Goal: Task Accomplishment & Management: Complete application form

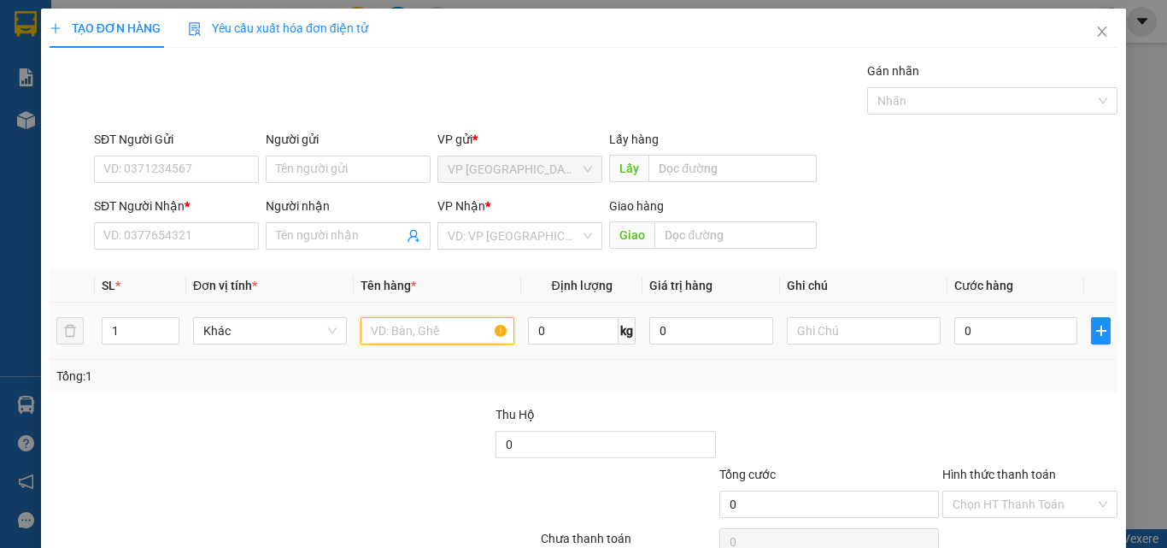
click at [427, 339] on input "text" at bounding box center [438, 330] width 154 height 27
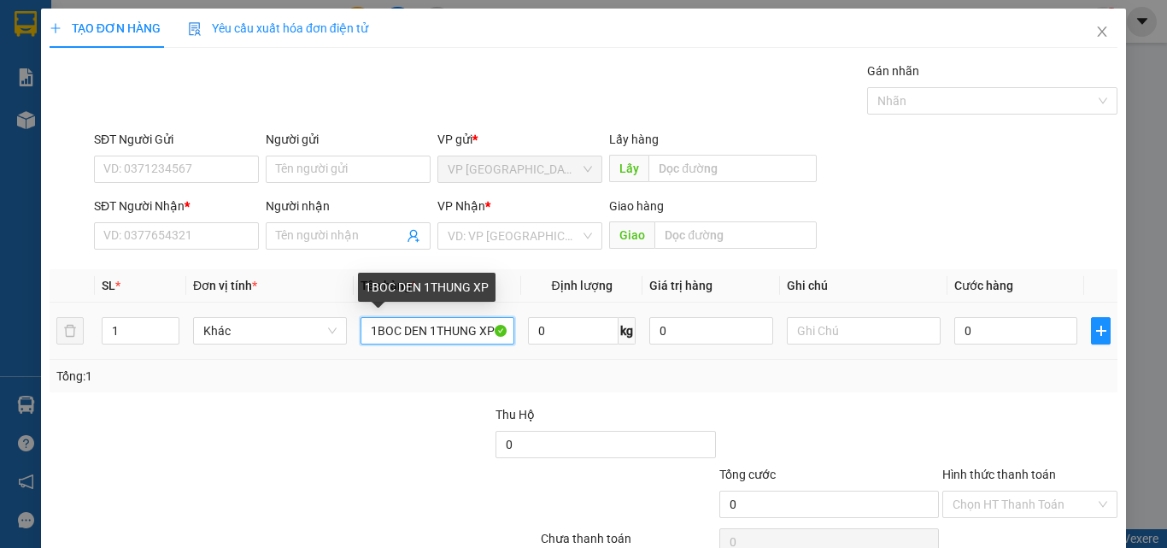
click at [482, 331] on input "1BOC DEN 1THUNG XP" at bounding box center [438, 330] width 154 height 27
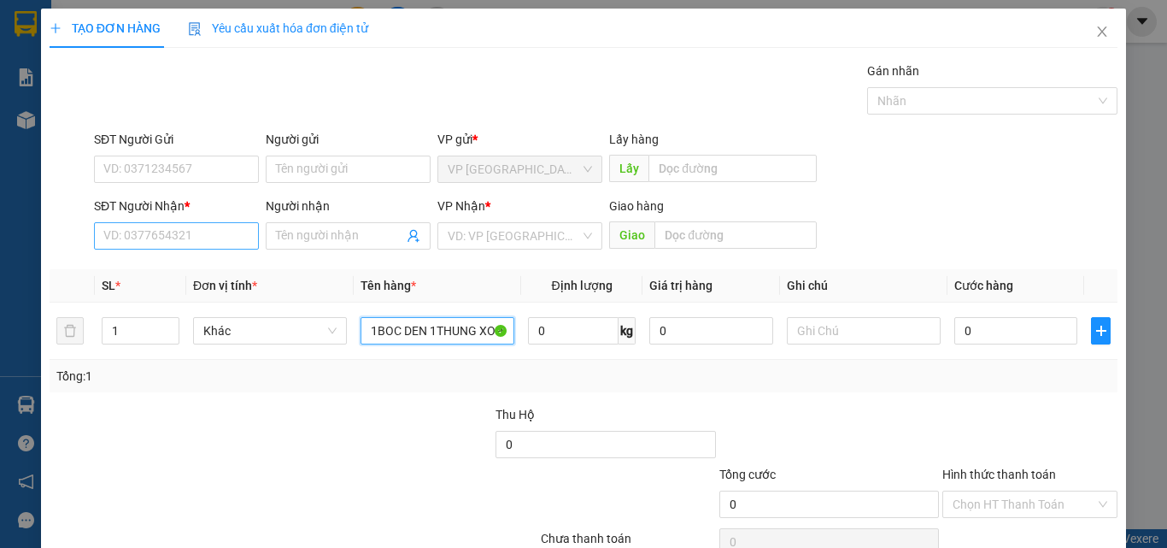
type input "1BOC DEN 1THUNG XOP"
click at [163, 236] on input "SĐT Người Nhận *" at bounding box center [176, 235] width 165 height 27
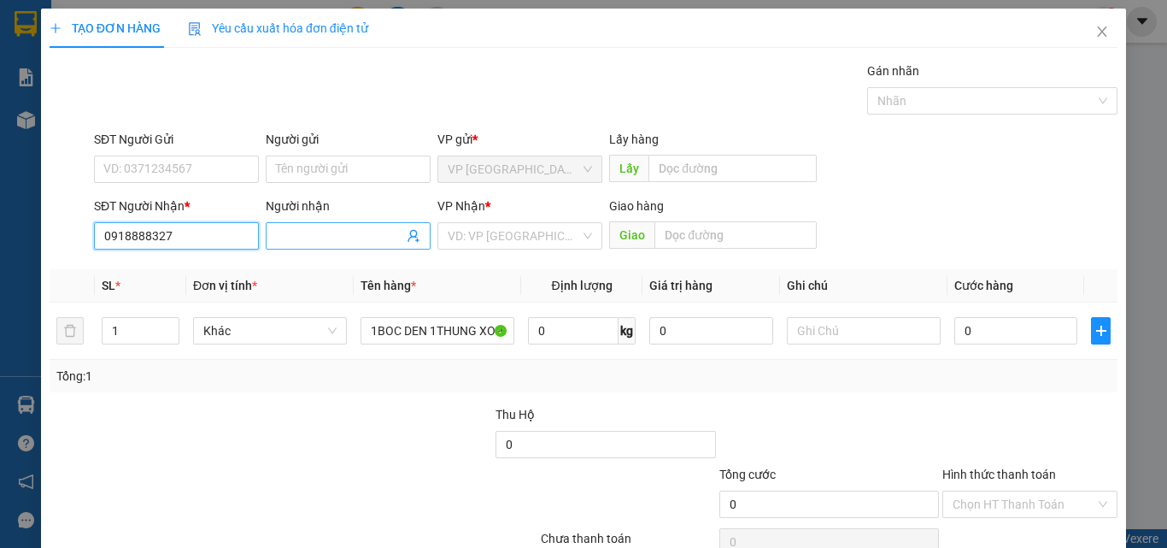
type input "0918888327"
click at [302, 234] on input "Người nhận" at bounding box center [339, 235] width 127 height 19
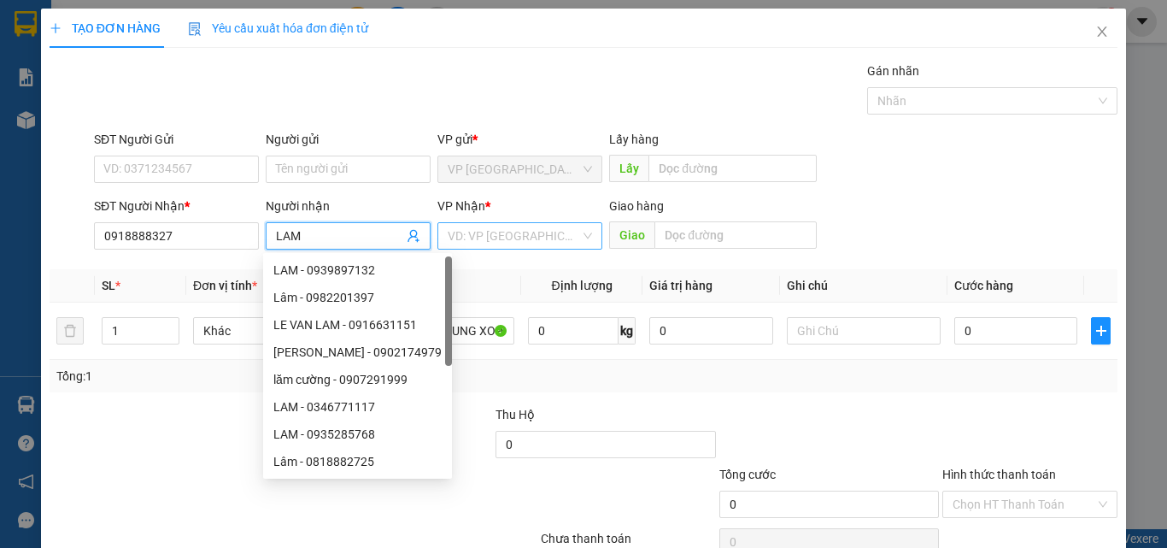
type input "LAM"
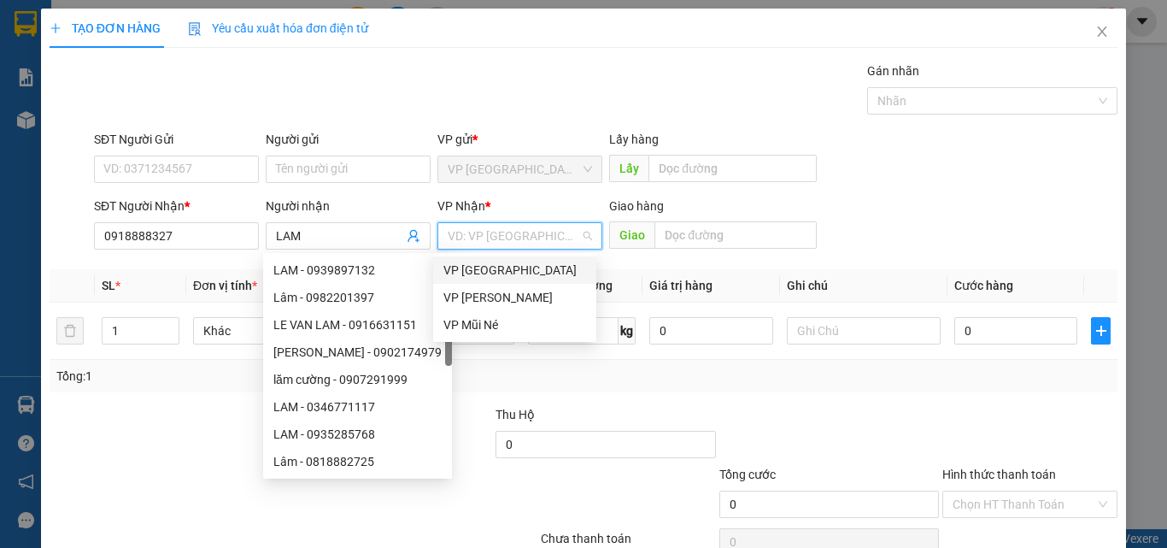
click at [554, 243] on input "search" at bounding box center [514, 236] width 132 height 26
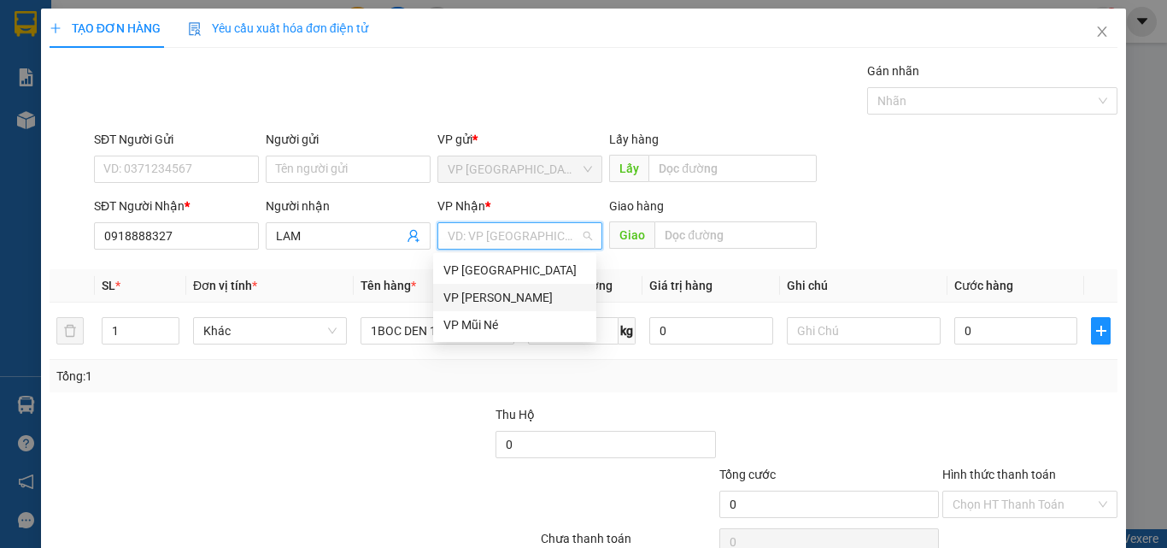
click at [511, 296] on div "VP [PERSON_NAME]" at bounding box center [514, 297] width 143 height 19
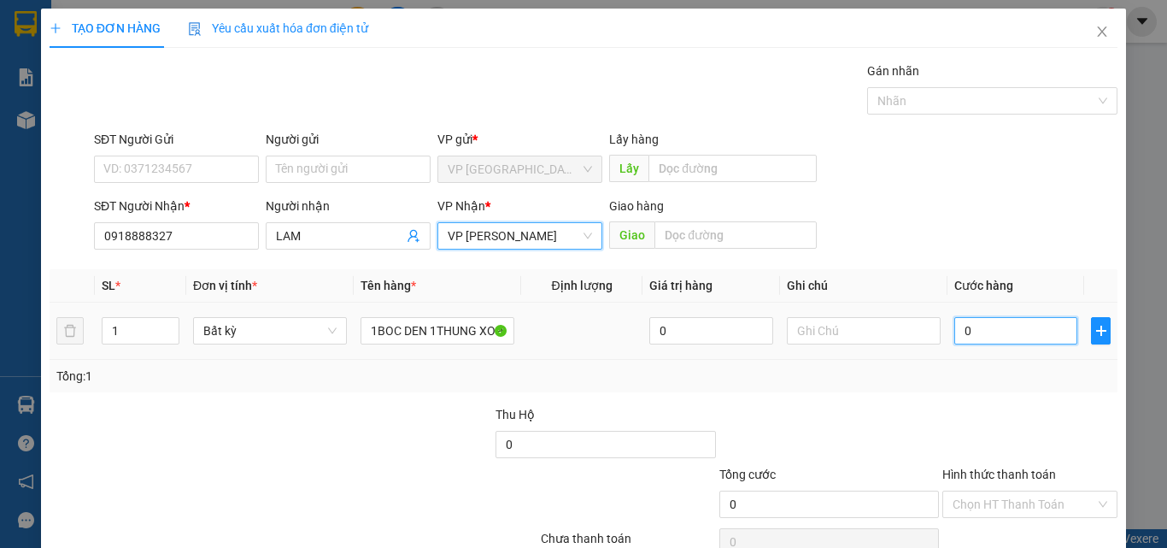
click at [979, 337] on input "0" at bounding box center [1015, 330] width 123 height 27
type input "8"
type input "80"
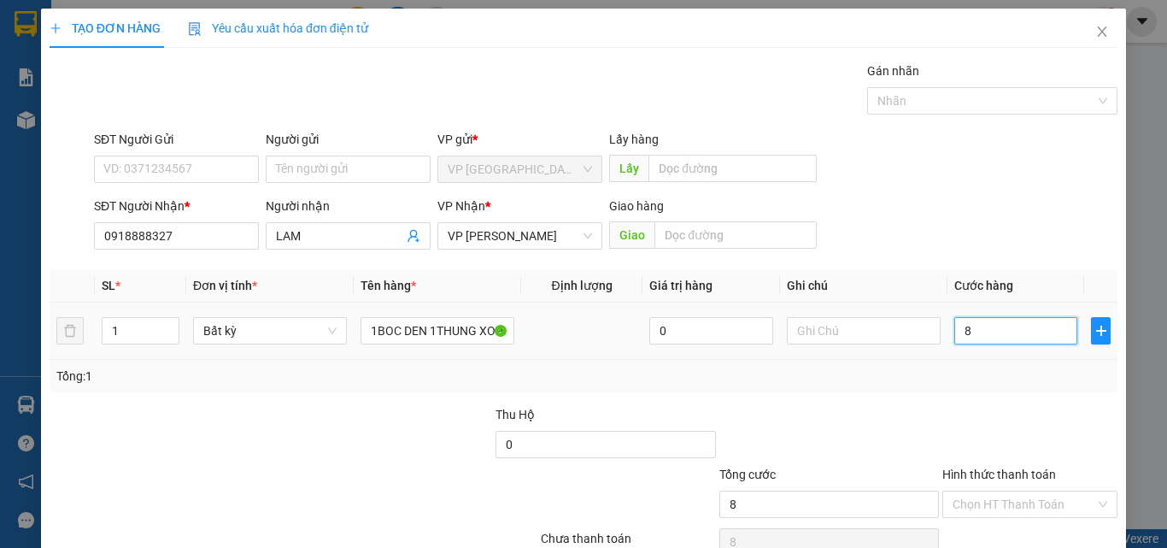
type input "80"
type input "800"
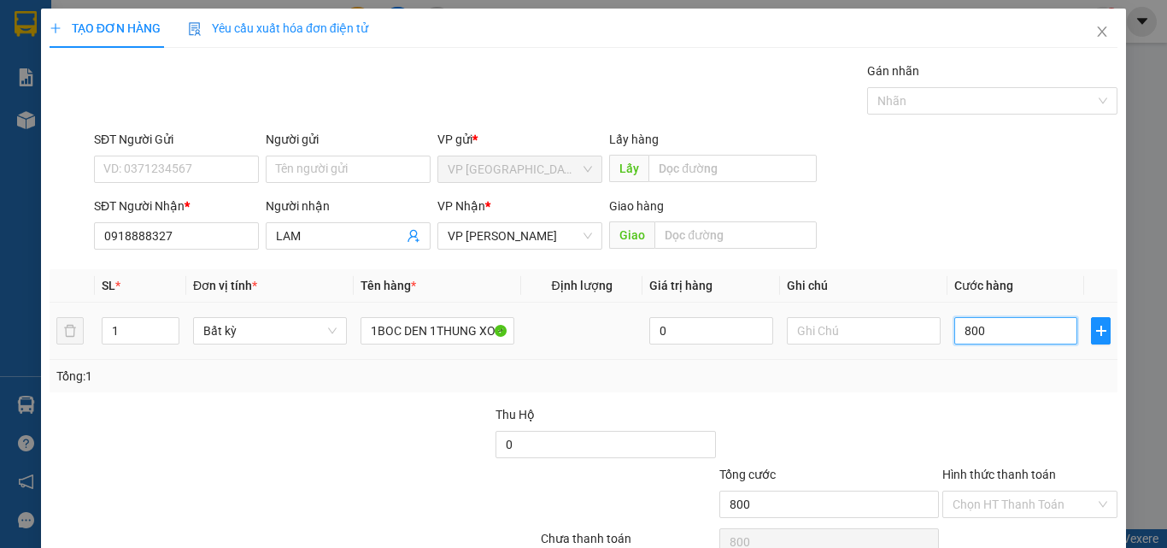
type input "8.000"
type input "80.000"
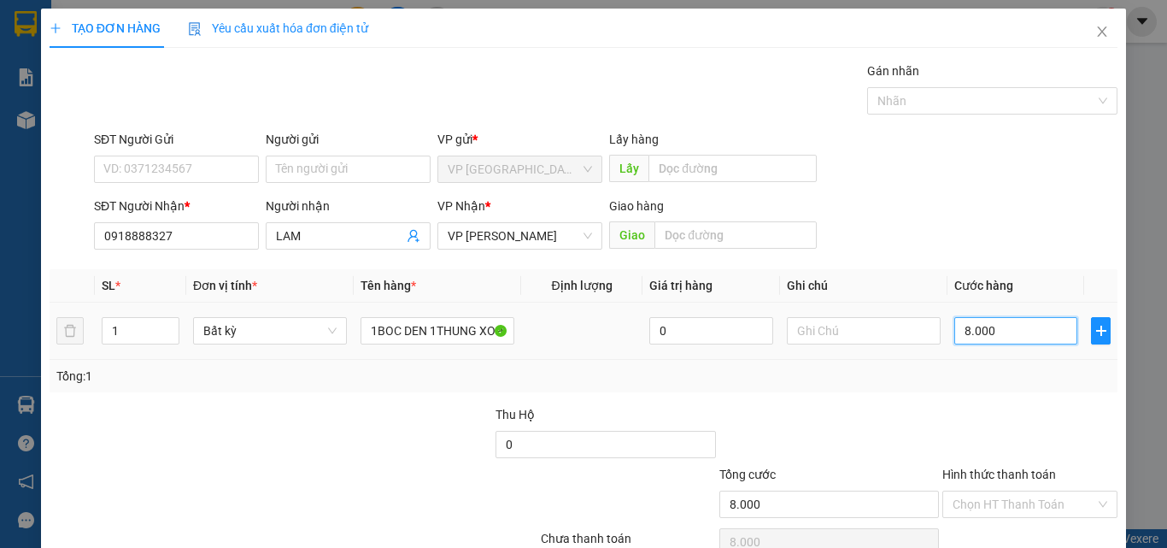
type input "80.000"
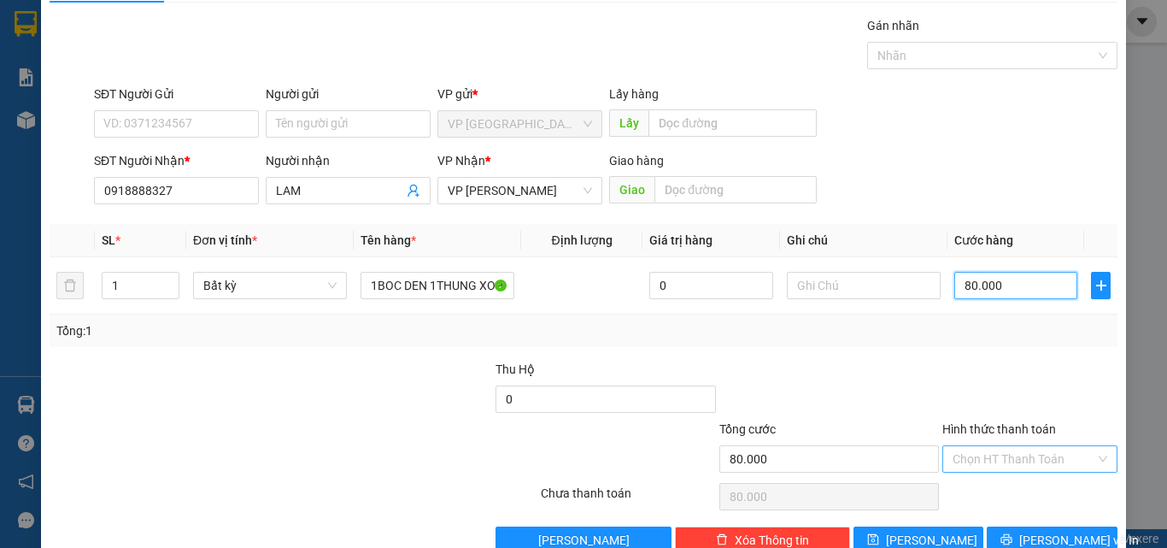
scroll to position [85, 0]
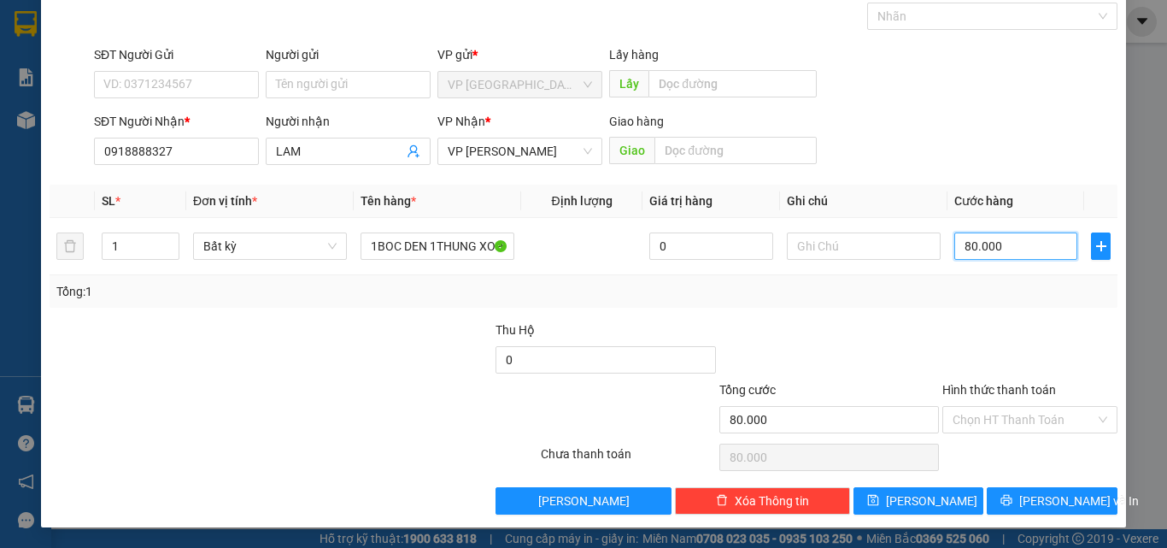
type input "80.000"
click at [1014, 390] on label "Hình thức thanh toán" at bounding box center [999, 390] width 114 height 14
click at [1014, 407] on input "Hình thức thanh toán" at bounding box center [1024, 420] width 143 height 26
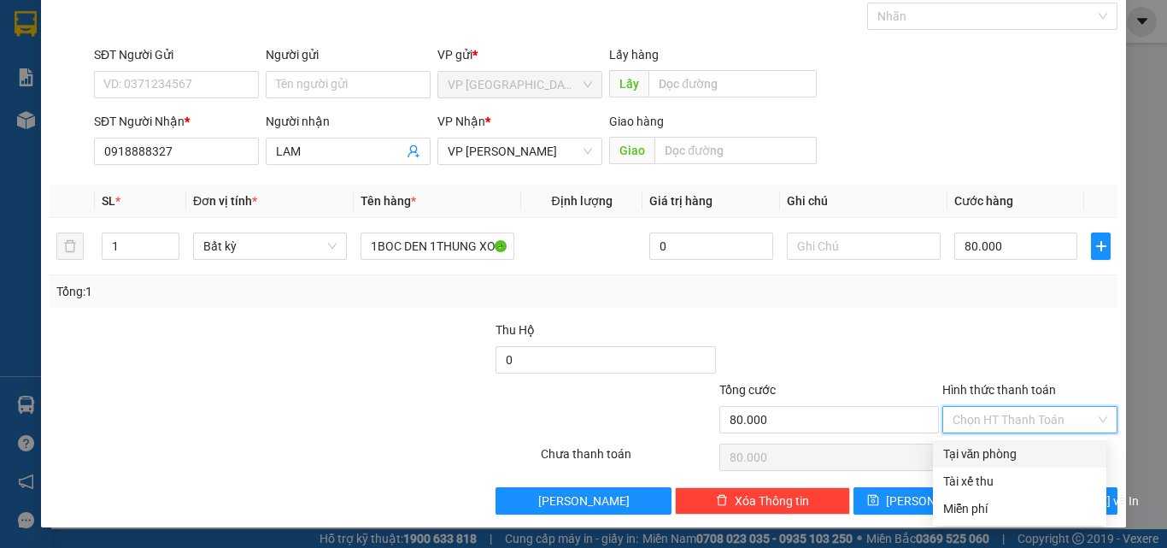
click at [999, 450] on div "Tại văn phòng" at bounding box center [1019, 453] width 153 height 19
type input "0"
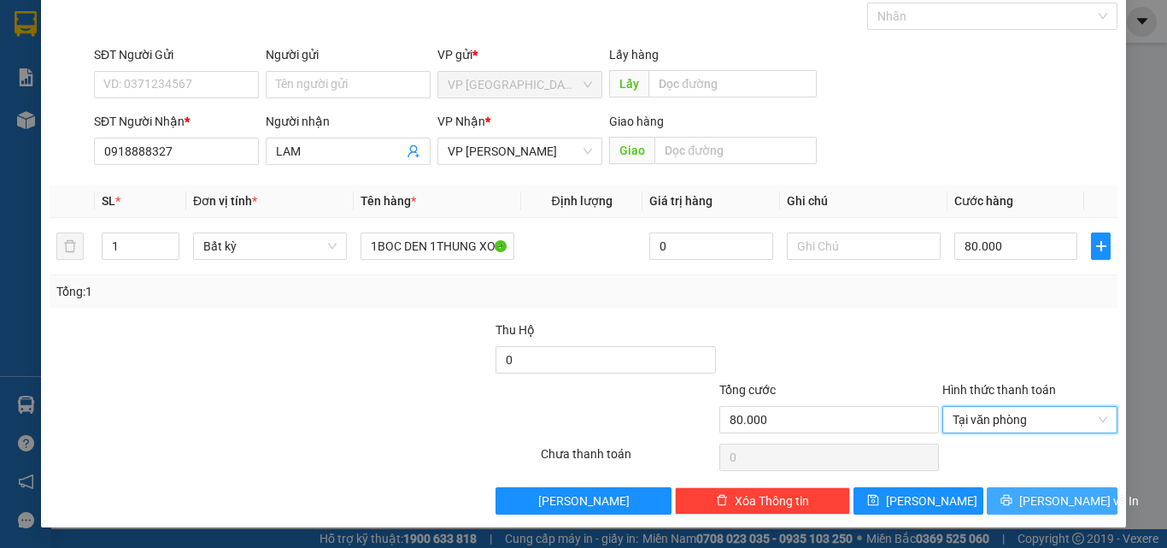
click at [1001, 495] on button "[PERSON_NAME] và In" at bounding box center [1052, 500] width 131 height 27
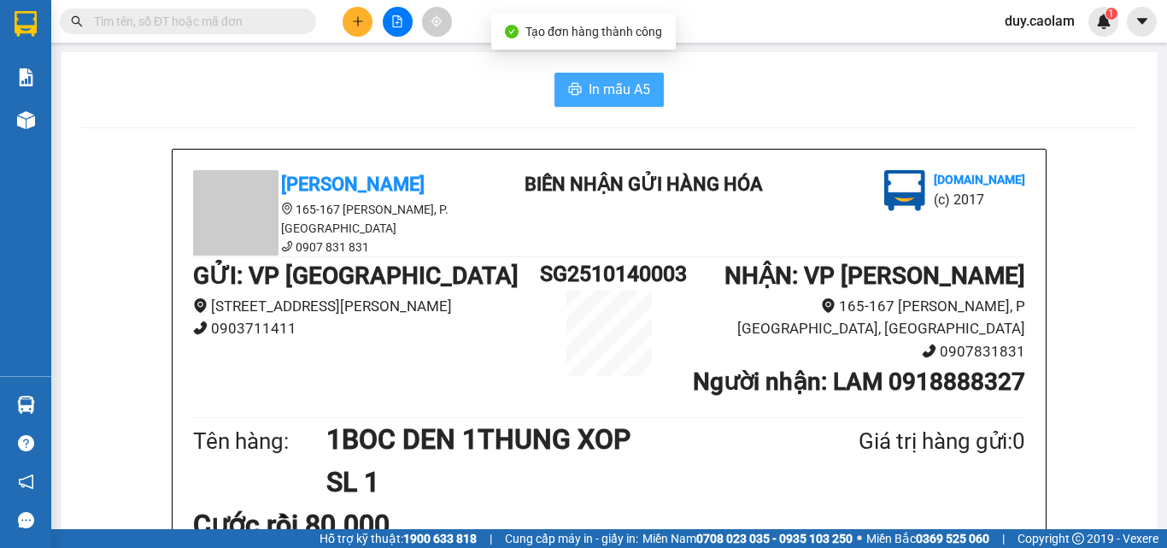
click at [615, 93] on span "In mẫu A5" at bounding box center [620, 89] width 62 height 21
click at [595, 75] on button "In mẫu A5" at bounding box center [608, 90] width 109 height 34
click at [626, 85] on span "In mẫu A5" at bounding box center [620, 89] width 62 height 21
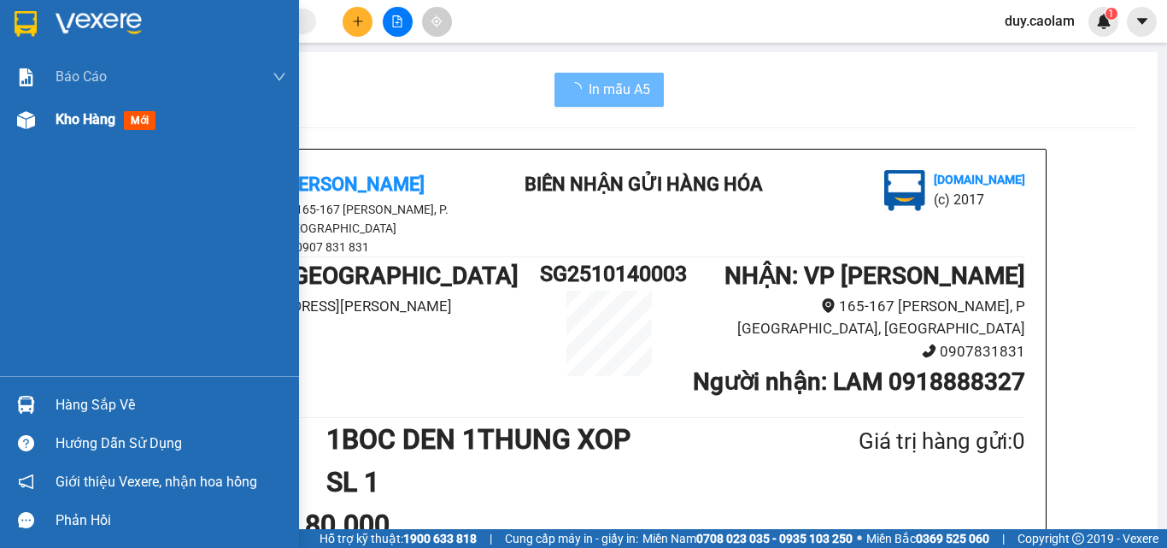
click at [67, 111] on span "Kho hàng" at bounding box center [86, 119] width 60 height 16
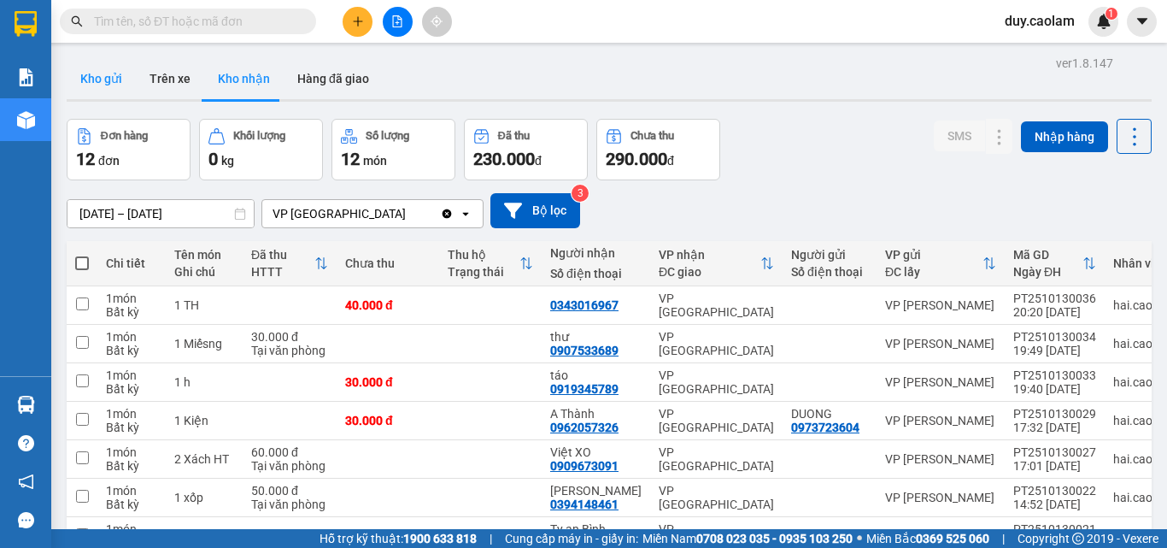
click at [105, 81] on button "Kho gửi" at bounding box center [101, 78] width 69 height 41
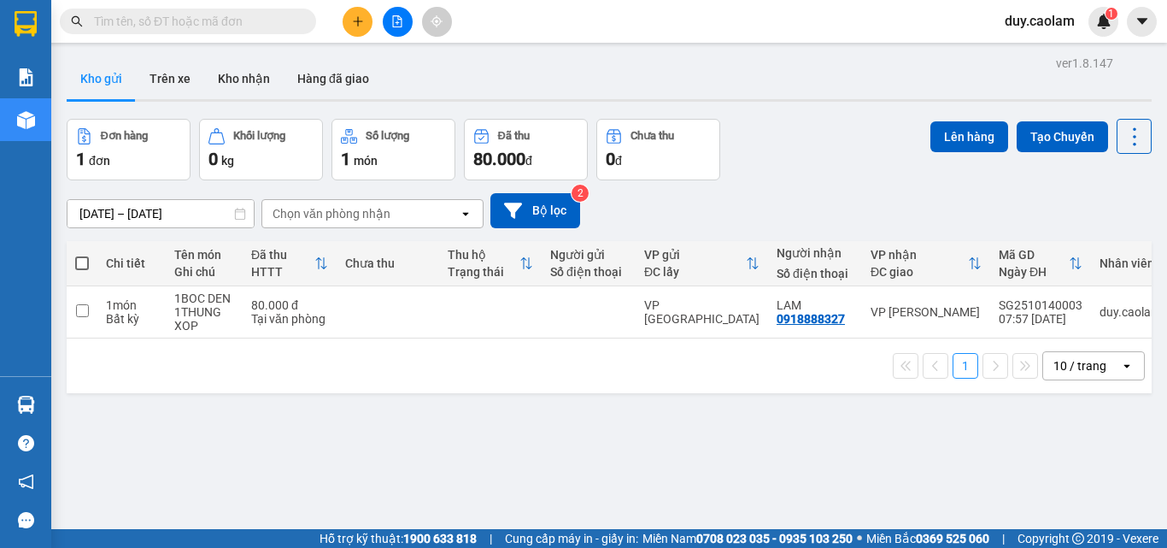
click at [397, 23] on icon "file-add" at bounding box center [397, 21] width 9 height 12
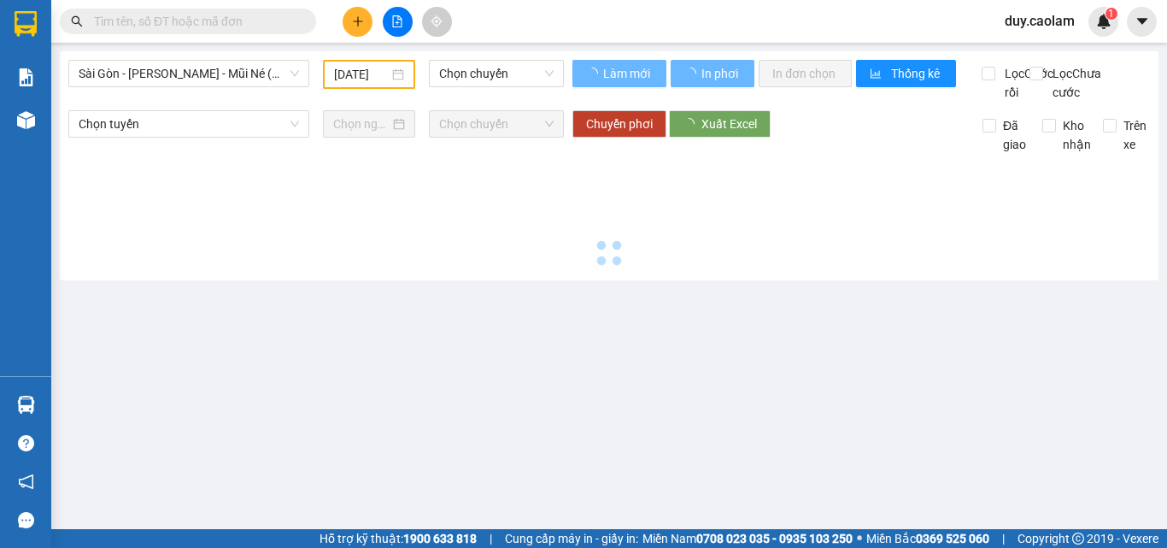
type input "[DATE]"
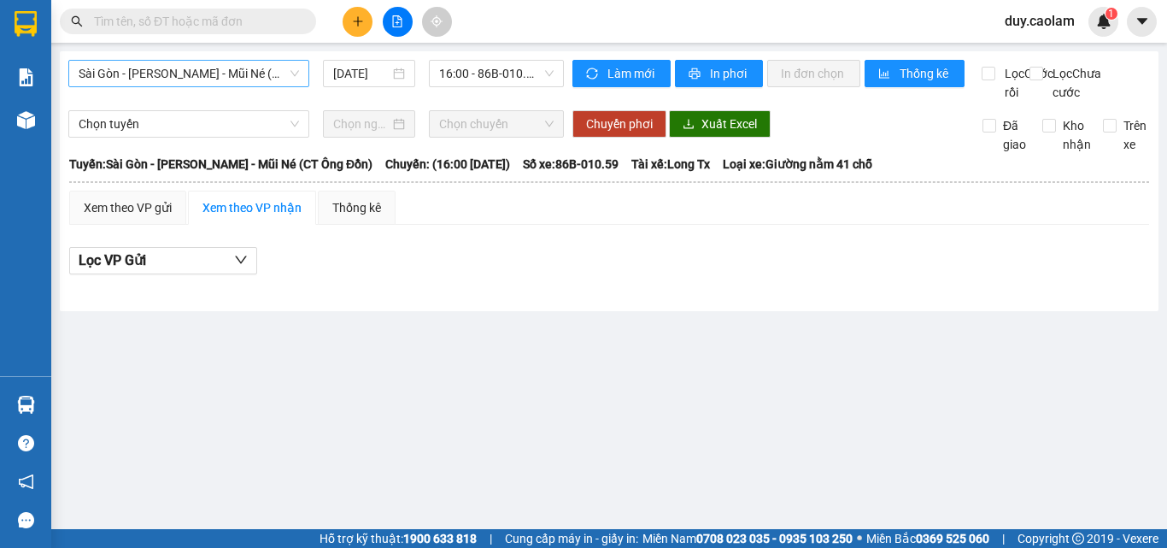
click at [161, 79] on span "Sài Gòn - [PERSON_NAME] - Mũi Né (CT Ông Đồn)" at bounding box center [189, 74] width 220 height 26
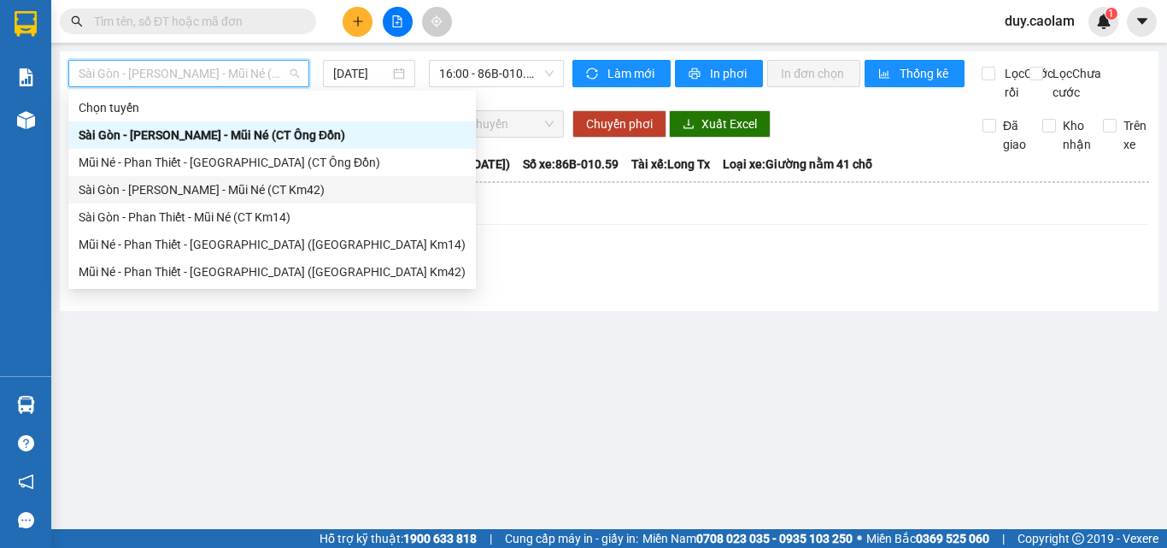
click at [179, 184] on div "Sài Gòn - [PERSON_NAME] - Mũi Né (CT Km42)" at bounding box center [272, 189] width 387 height 19
type input "[DATE]"
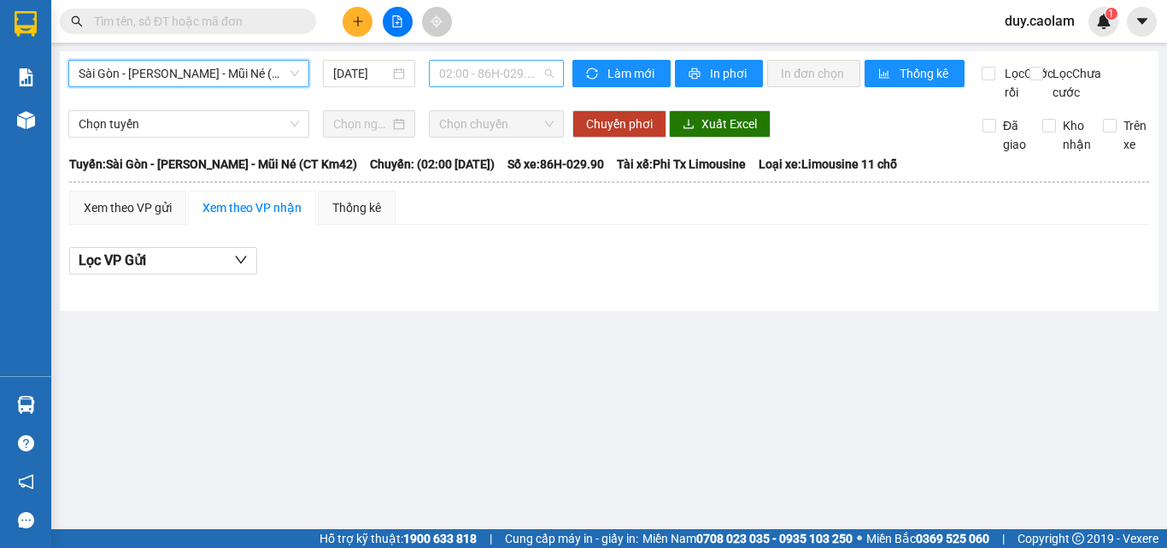
click at [455, 77] on span "02:00 - 86H-029.90" at bounding box center [496, 74] width 114 height 26
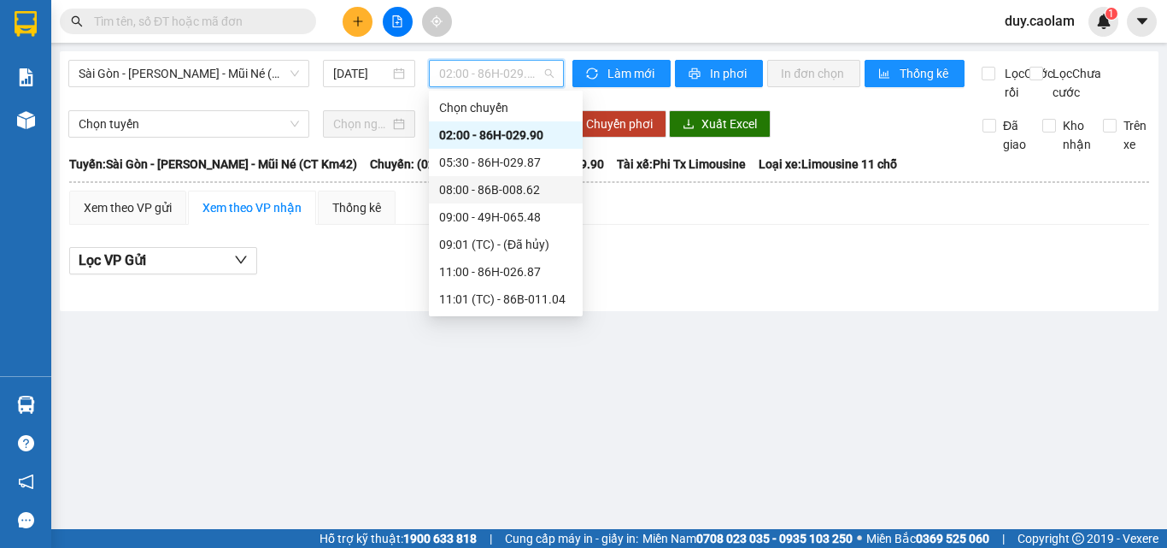
click at [478, 185] on div "08:00 - 86B-008.62" at bounding box center [505, 189] width 133 height 19
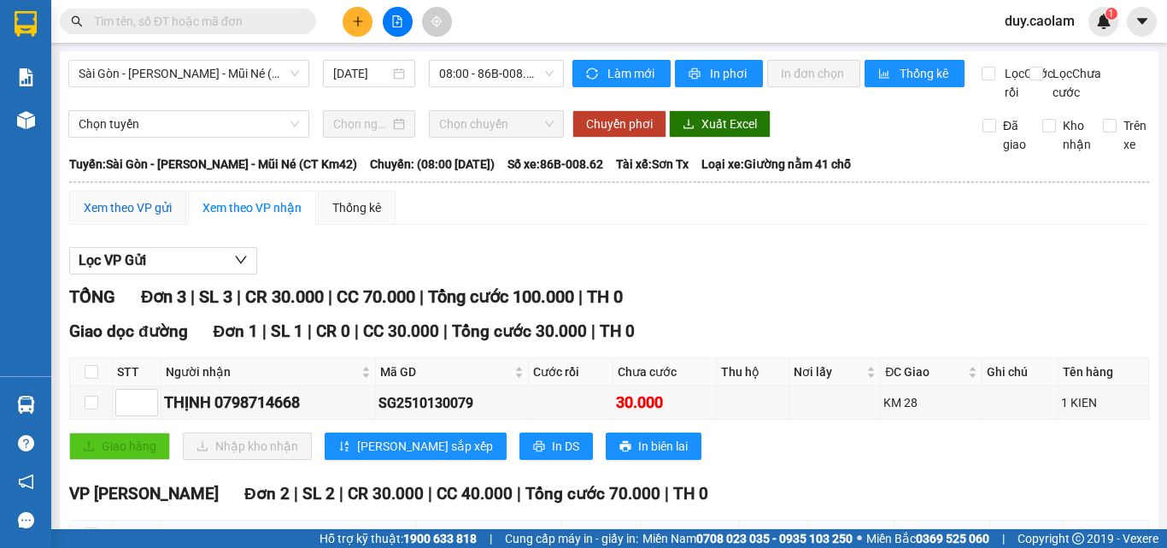
click at [129, 217] on div "Xem theo VP gửi" at bounding box center [128, 207] width 88 height 19
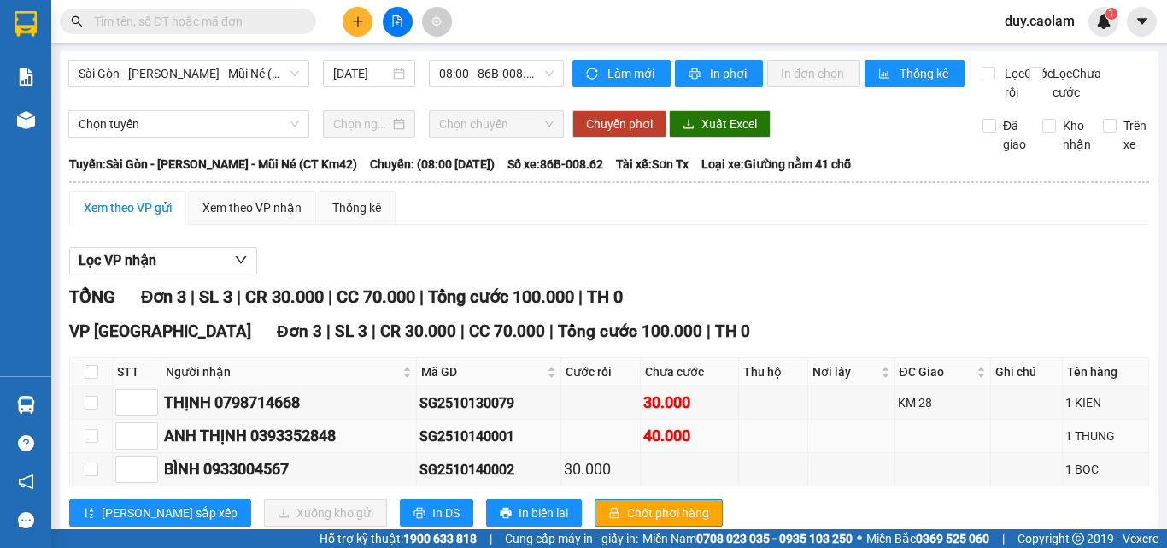
scroll to position [64, 0]
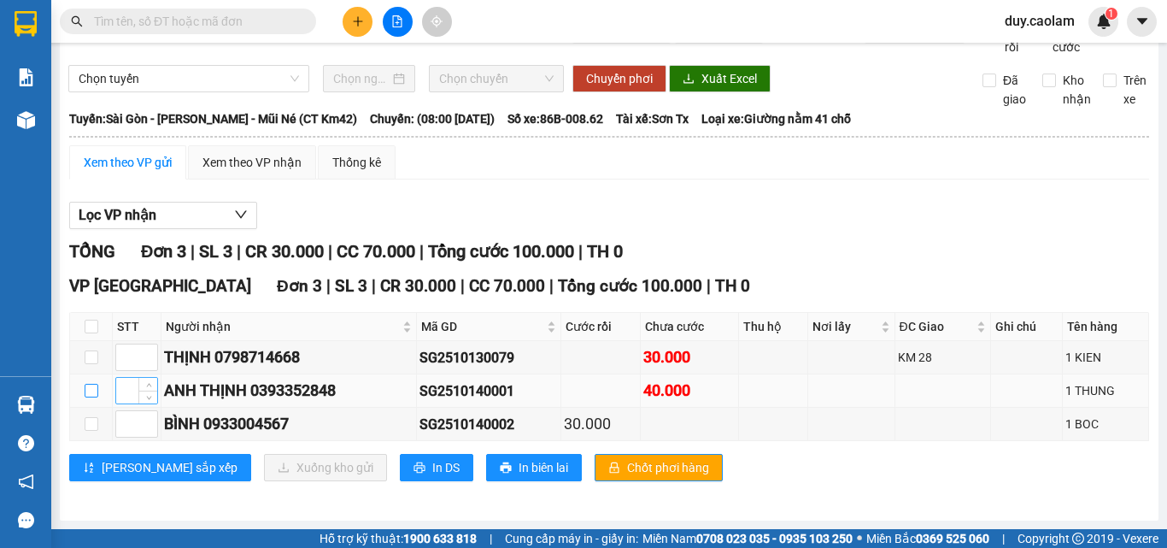
drag, startPoint x: 94, startPoint y: 392, endPoint x: 119, endPoint y: 394, distance: 24.8
click at [94, 393] on input "checkbox" at bounding box center [92, 391] width 14 height 14
checkbox input "true"
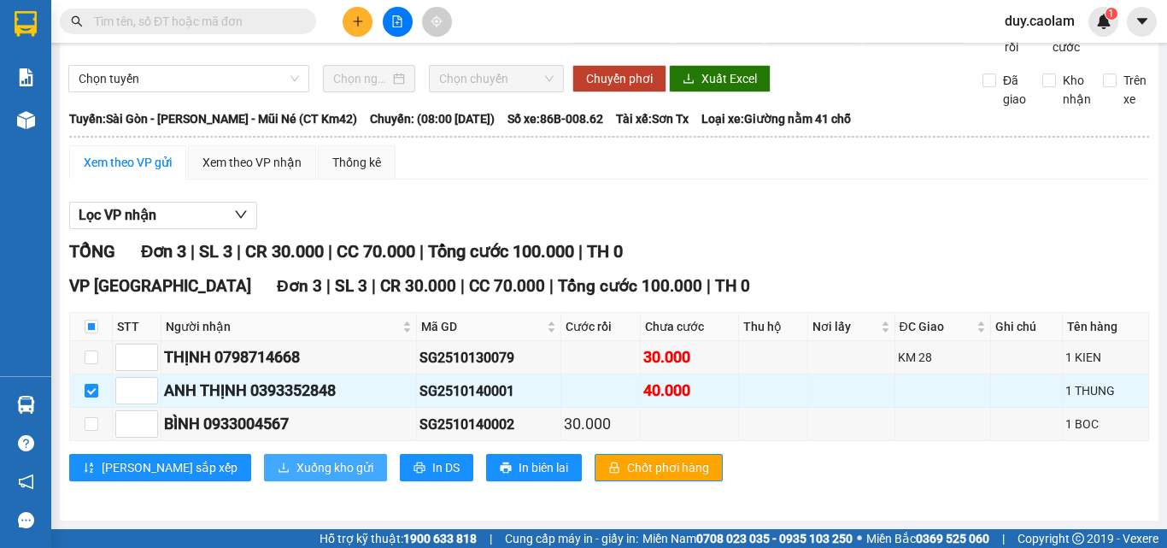
click at [296, 465] on span "Xuống kho gửi" at bounding box center [334, 467] width 77 height 19
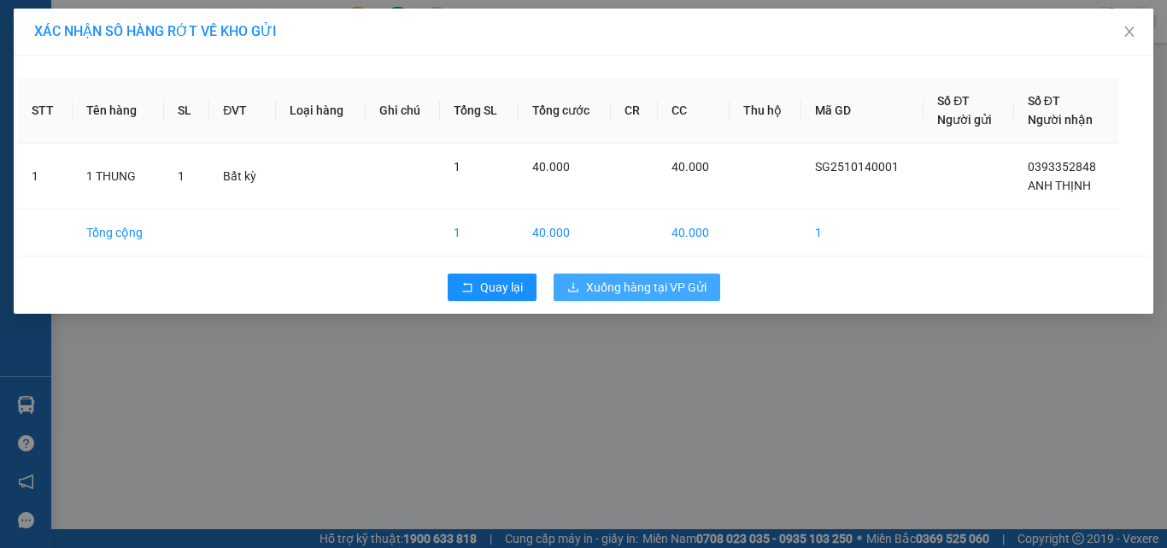
click at [668, 290] on span "Xuống hàng tại VP Gửi" at bounding box center [646, 287] width 120 height 19
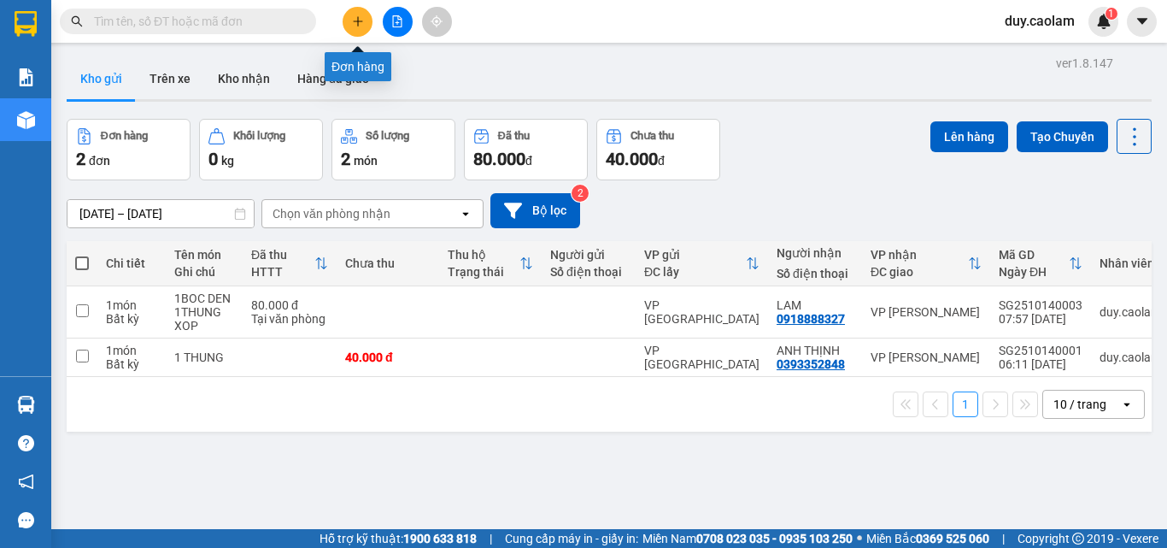
click at [357, 16] on icon "plus" at bounding box center [358, 21] width 12 height 12
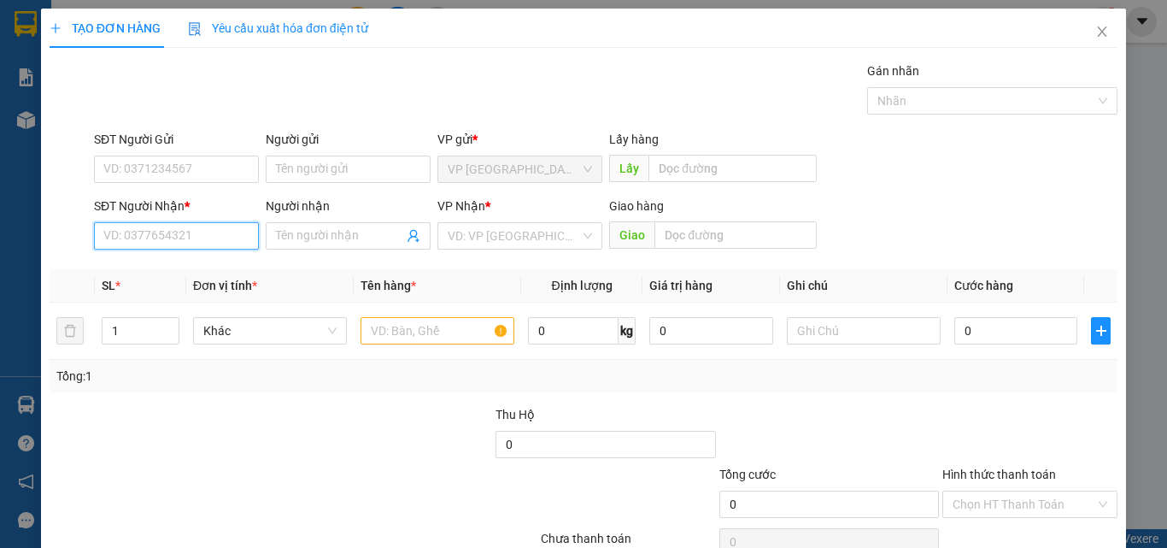
click at [185, 239] on input "SĐT Người Nhận *" at bounding box center [176, 235] width 165 height 27
click at [188, 264] on div "0932119936 - VINH" at bounding box center [174, 270] width 143 height 19
type input "0932119936"
type input "VINH"
type input "0932119936"
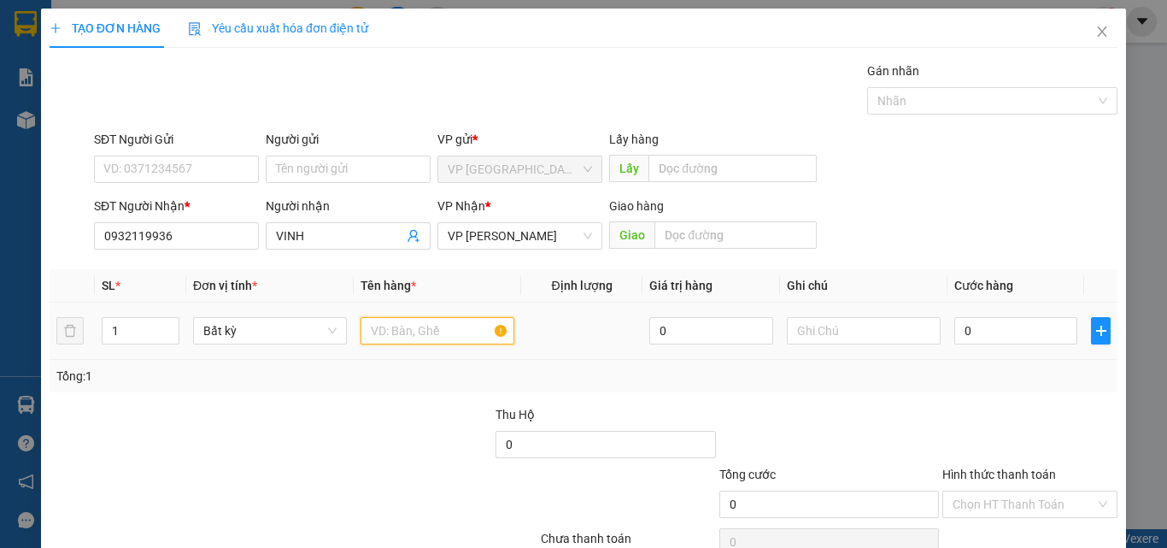
click at [450, 337] on input "text" at bounding box center [438, 330] width 154 height 27
type input "1 KIEN"
click at [1005, 340] on input "0" at bounding box center [1015, 330] width 123 height 27
type input "4"
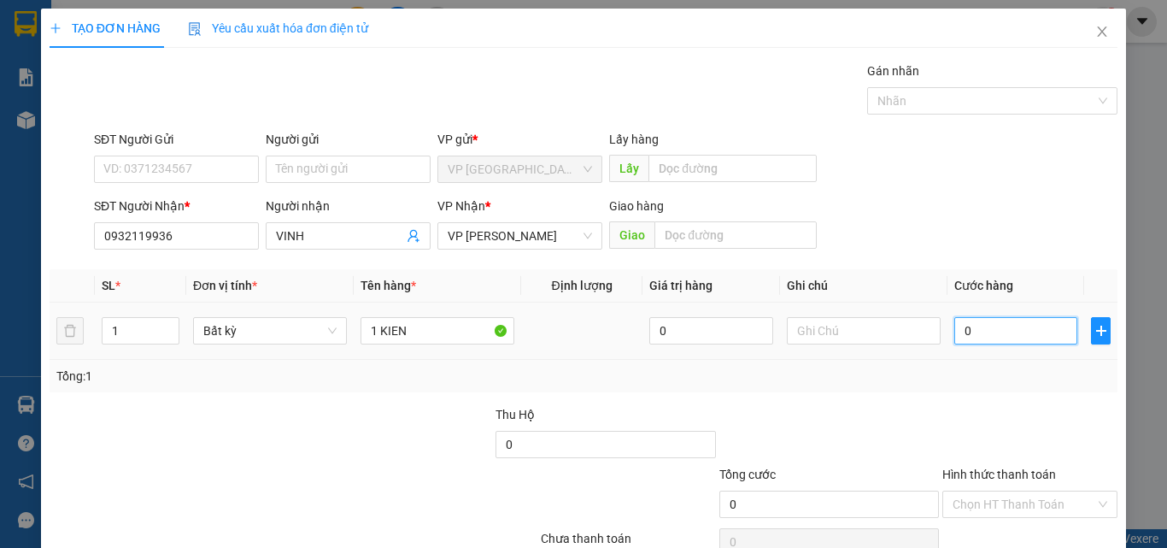
type input "4"
type input "40"
type input "400"
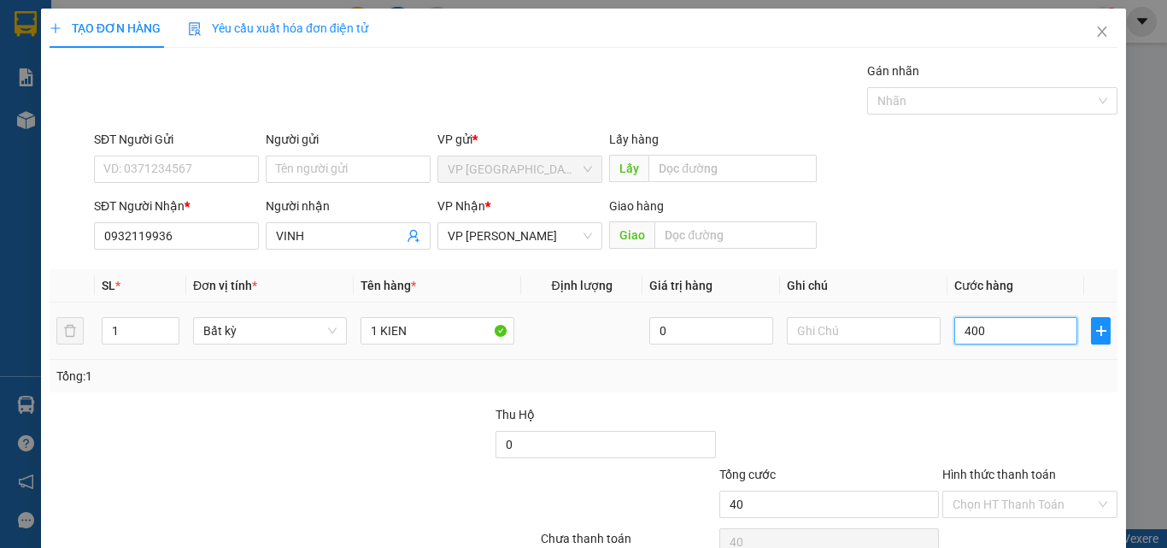
type input "400"
type input "4.000"
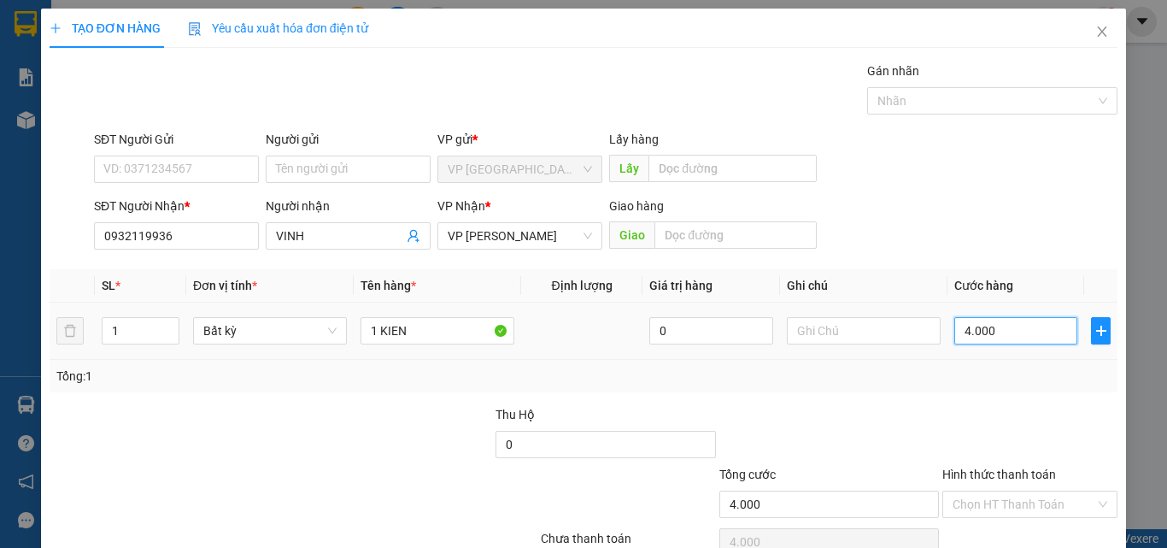
type input "40.000"
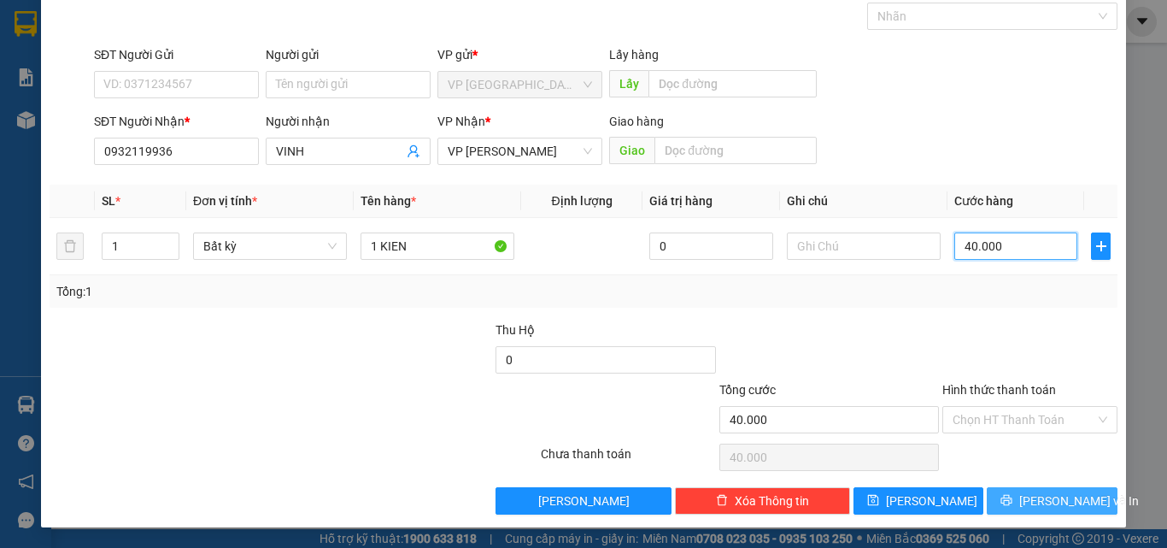
type input "40.000"
drag, startPoint x: 1012, startPoint y: 502, endPoint x: 1011, endPoint y: 460, distance: 41.9
click at [1012, 499] on icon "printer" at bounding box center [1006, 500] width 12 height 12
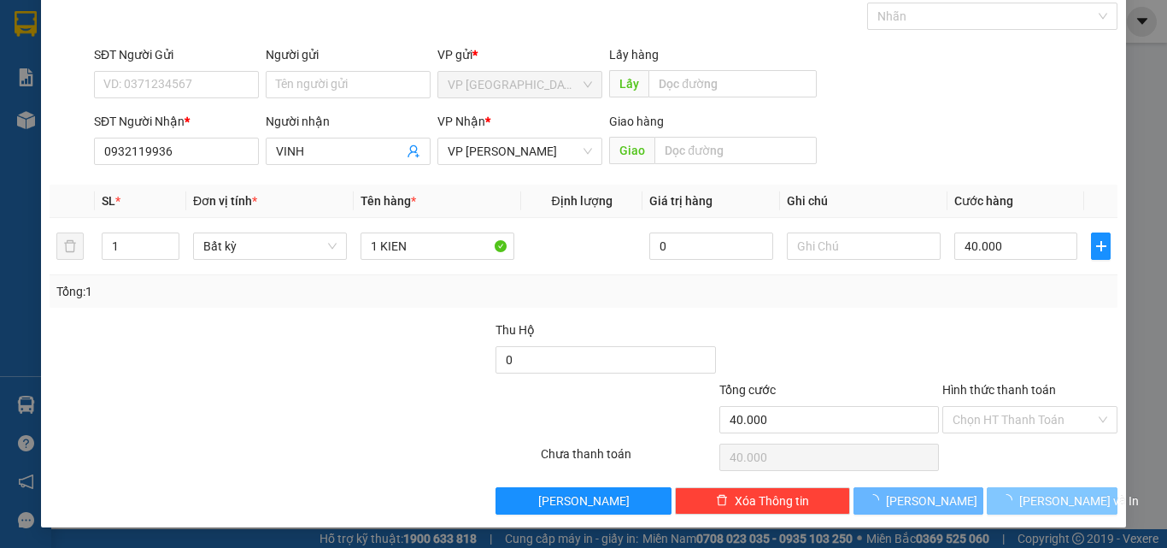
scroll to position [37, 0]
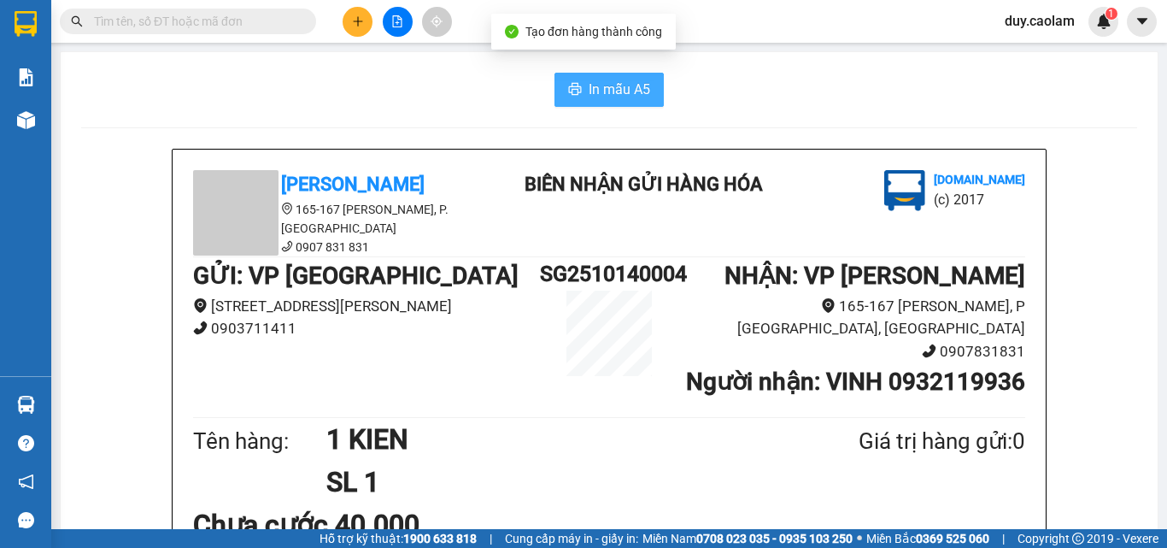
click at [589, 84] on span "In mẫu A5" at bounding box center [620, 89] width 62 height 21
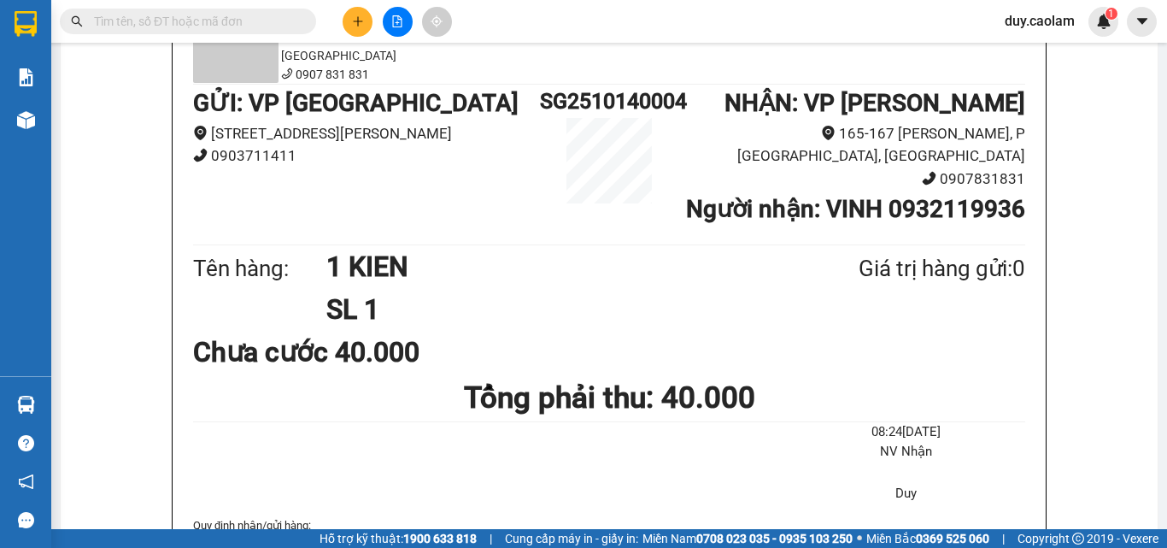
scroll to position [171, 0]
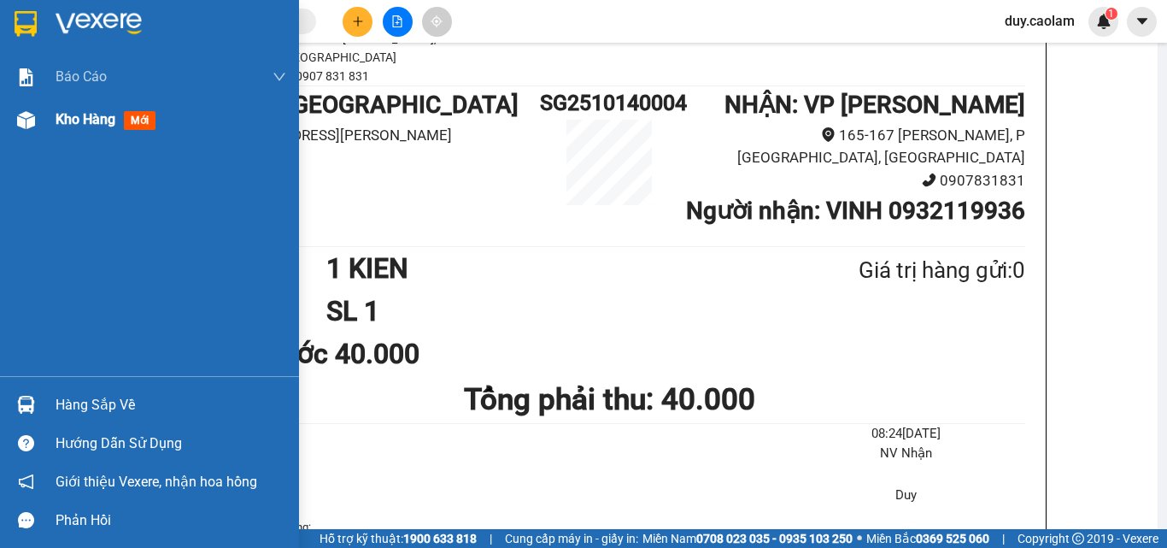
click at [18, 119] on img at bounding box center [26, 120] width 18 height 18
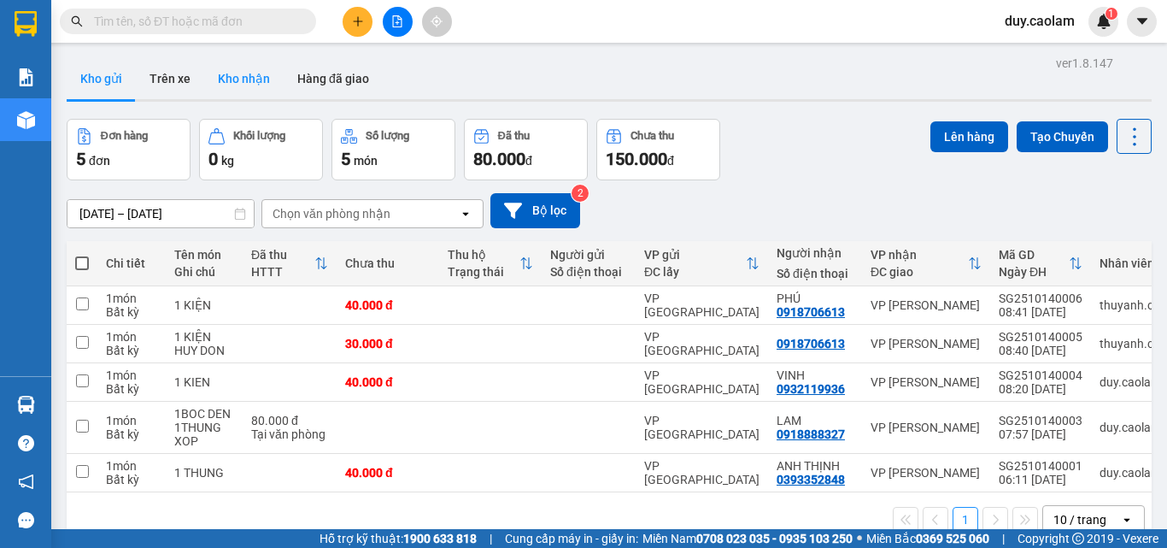
click at [255, 83] on button "Kho nhận" at bounding box center [243, 78] width 79 height 41
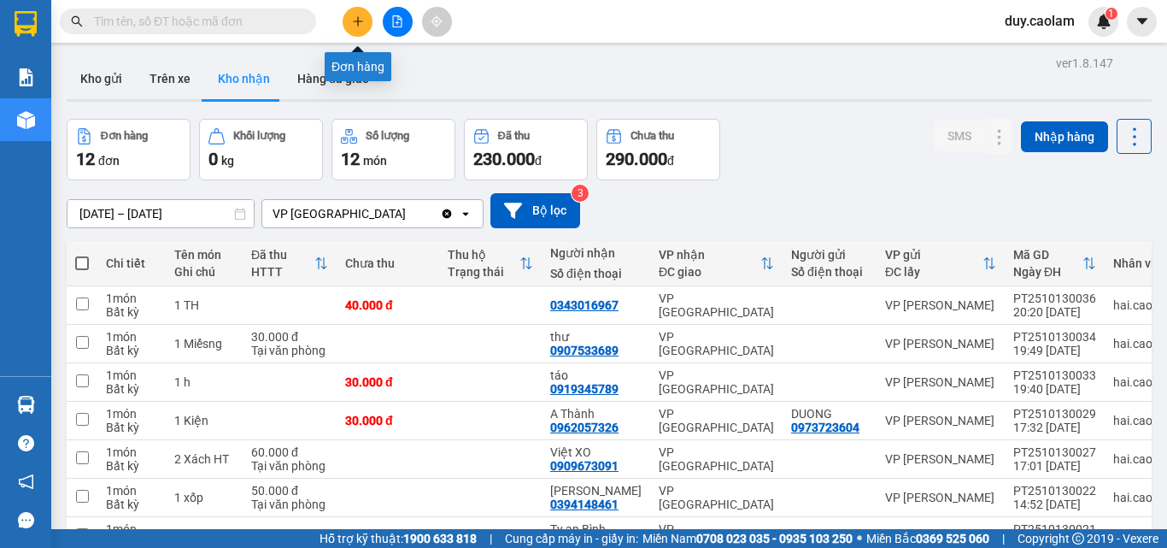
click at [349, 37] on div "Kết quả tìm kiếm ( 0 ) Bộ lọc No Data duy.caolam 1" at bounding box center [583, 21] width 1167 height 43
click at [356, 27] on button at bounding box center [358, 22] width 30 height 30
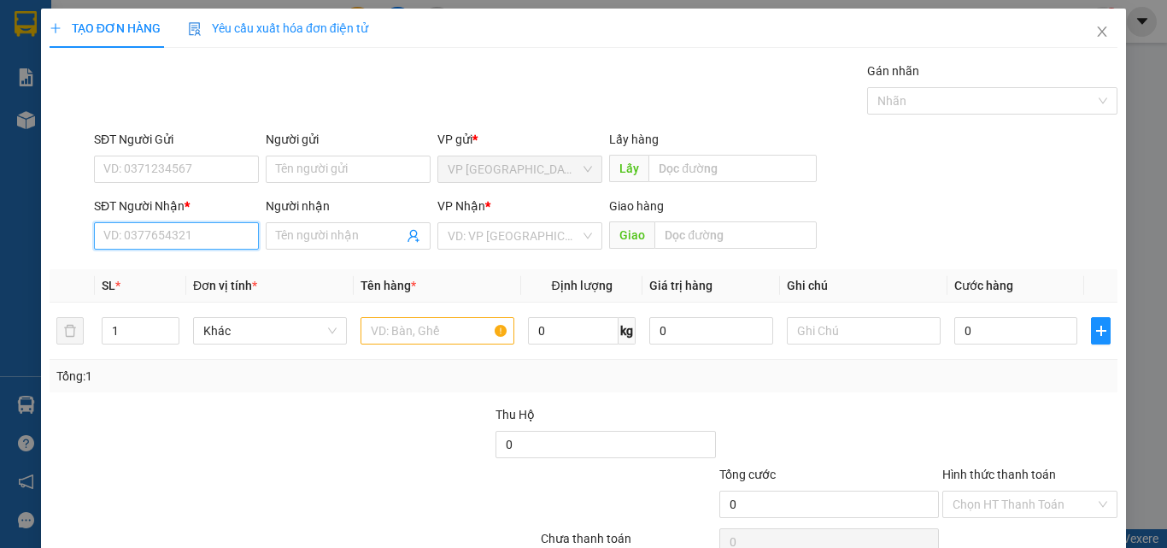
click at [168, 241] on input "SĐT Người Nhận *" at bounding box center [176, 235] width 165 height 27
drag, startPoint x: 163, startPoint y: 253, endPoint x: 172, endPoint y: 249, distance: 9.6
click at [165, 253] on div "SĐT Người Nhận * 365 365" at bounding box center [176, 226] width 165 height 60
click at [181, 239] on input "365" at bounding box center [176, 235] width 165 height 27
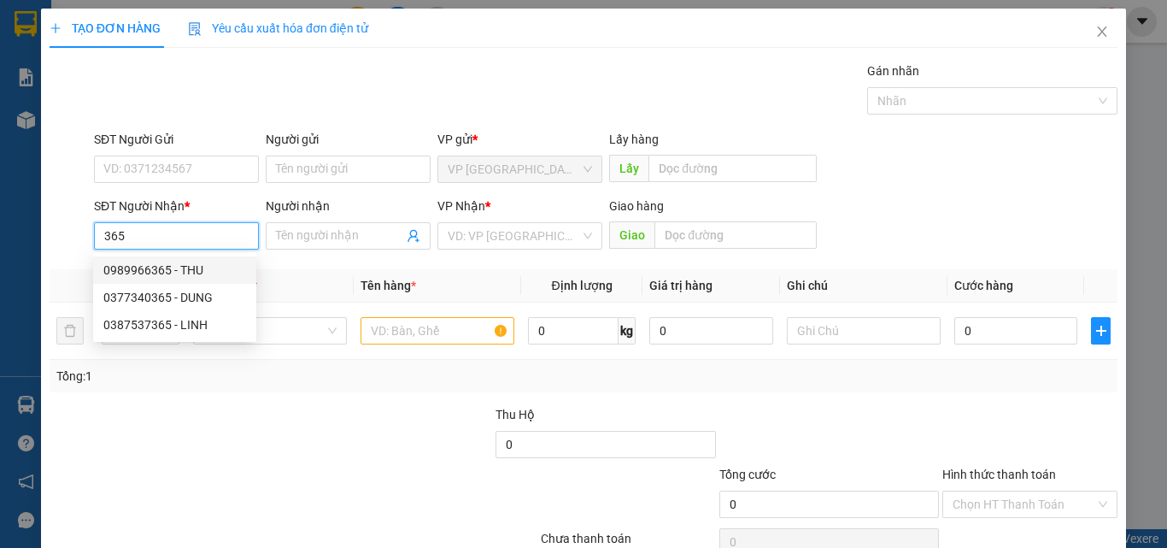
click at [179, 261] on div "0989966365 - THU" at bounding box center [174, 270] width 143 height 19
type input "0989966365"
type input "THU"
type input "KM 6"
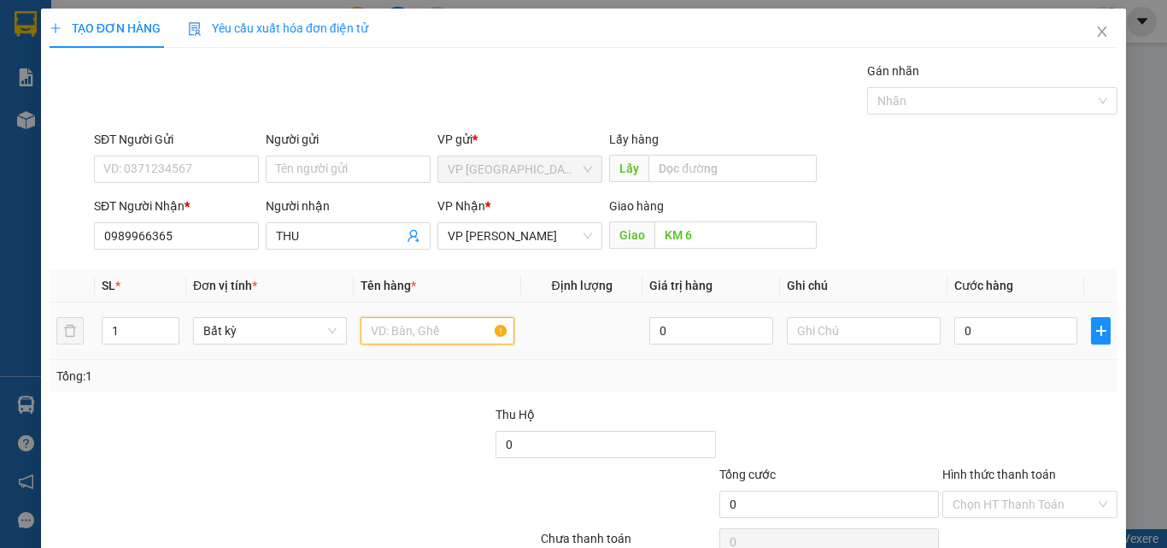
click at [458, 331] on input "text" at bounding box center [438, 330] width 154 height 27
type input "2 THUNG"
click at [1006, 330] on input "0" at bounding box center [1015, 330] width 123 height 27
type input "8"
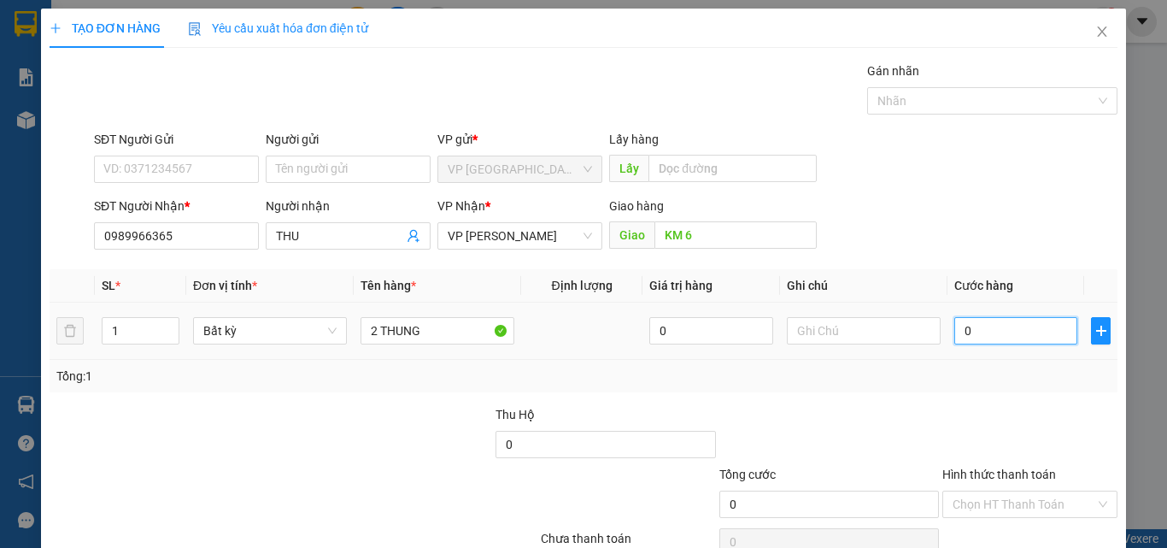
type input "8"
type input "80"
type input "800"
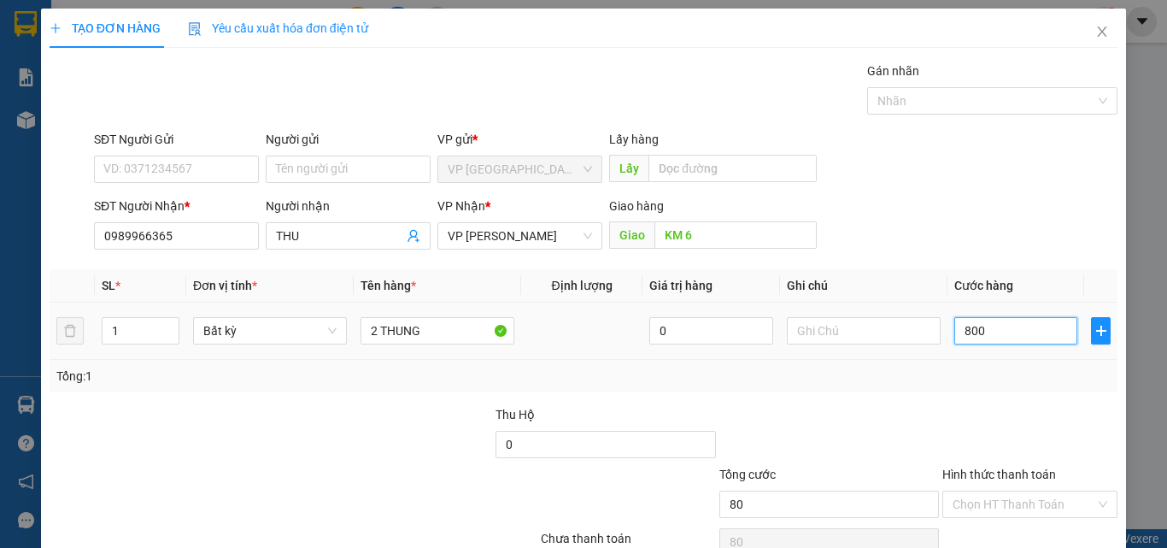
type input "800"
type input "8.000"
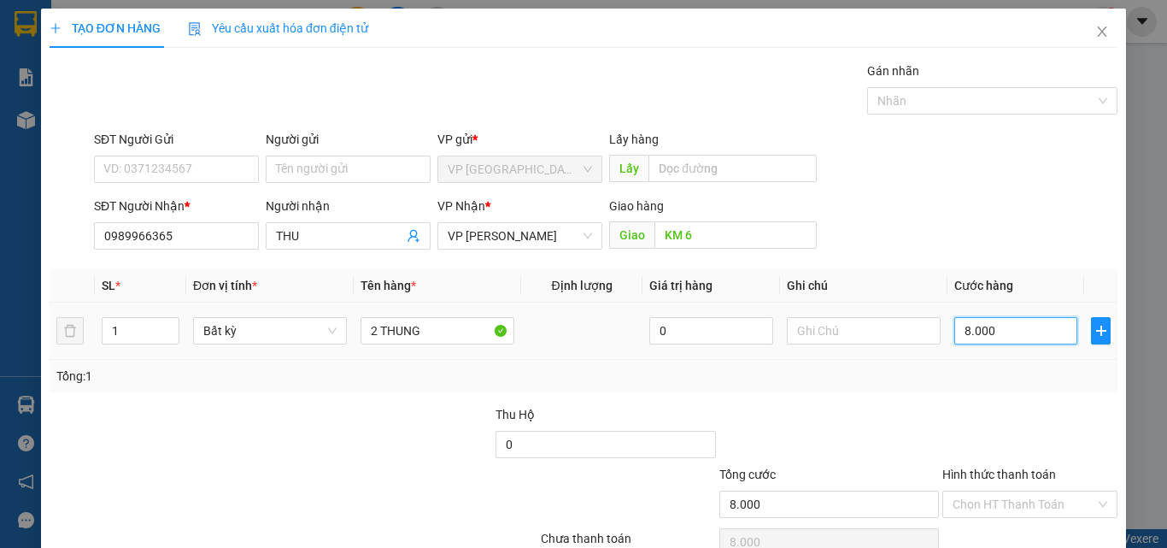
type input "80.000"
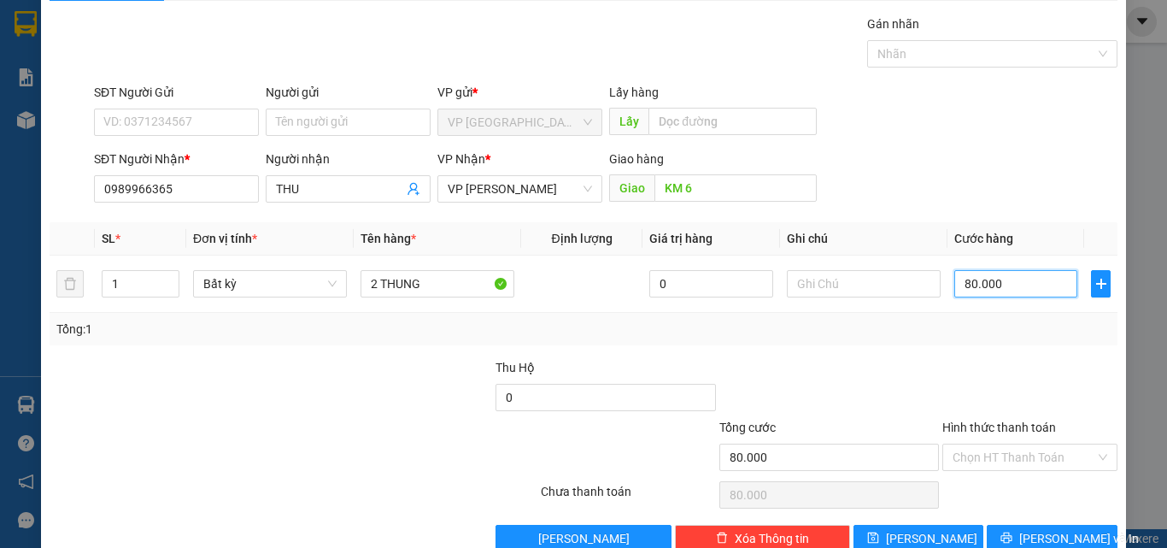
scroll to position [85, 0]
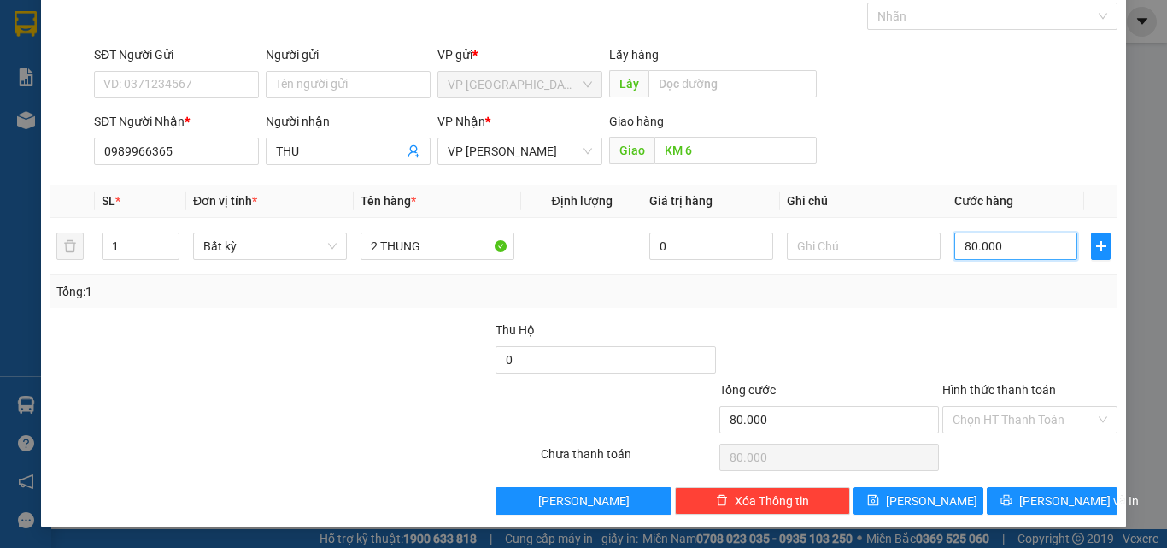
type input "80.000"
click at [1016, 393] on label "Hình thức thanh toán" at bounding box center [999, 390] width 114 height 14
click at [1016, 407] on input "Hình thức thanh toán" at bounding box center [1024, 420] width 143 height 26
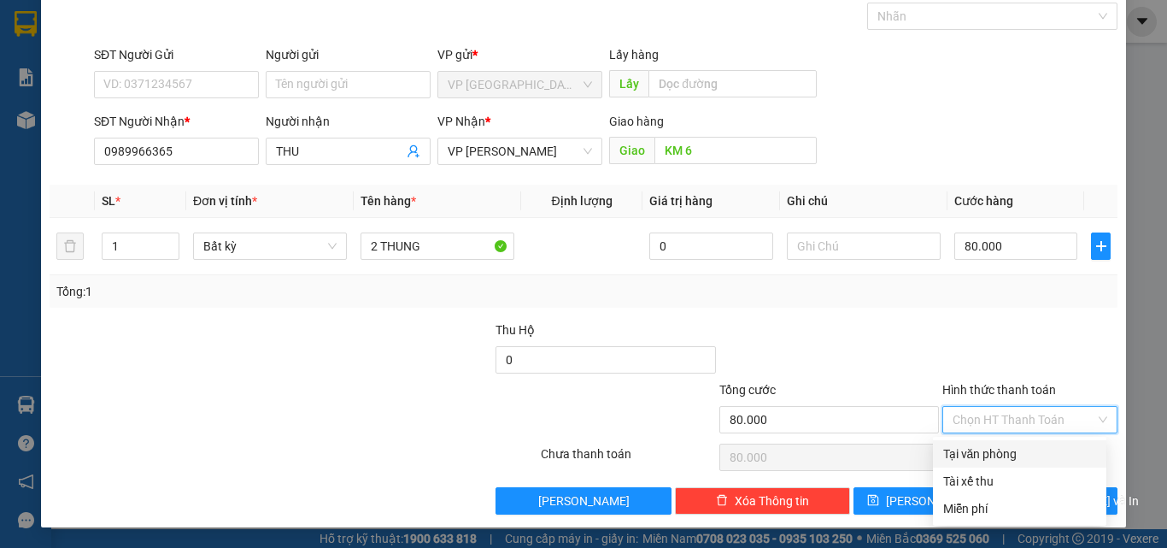
click at [998, 451] on div "Tại văn phòng" at bounding box center [1019, 453] width 153 height 19
type input "0"
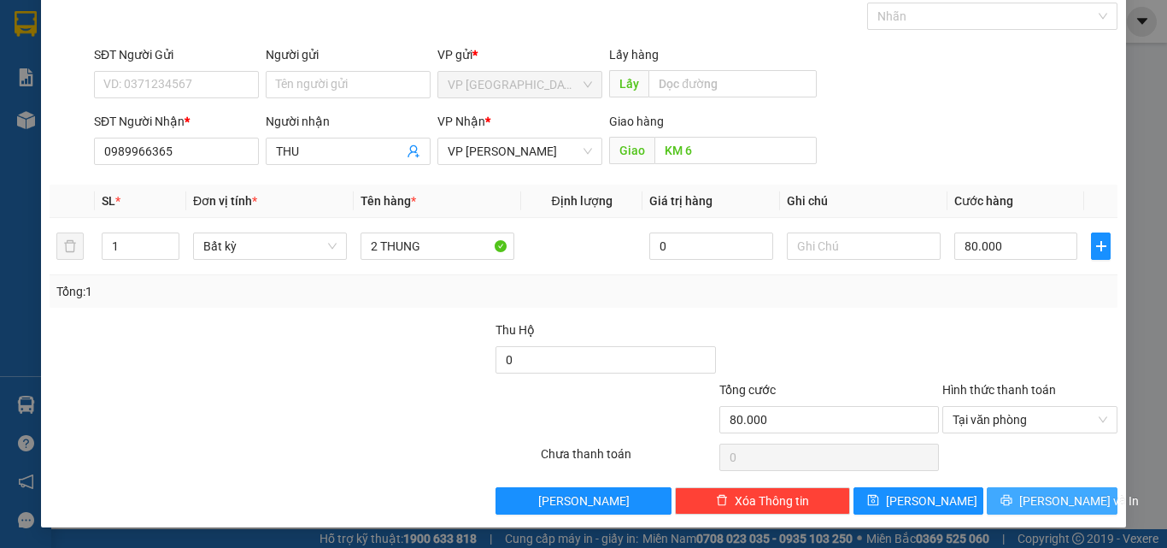
drag, startPoint x: 995, startPoint y: 498, endPoint x: 1000, endPoint y: 475, distance: 23.5
click at [995, 499] on button "[PERSON_NAME] và In" at bounding box center [1052, 500] width 131 height 27
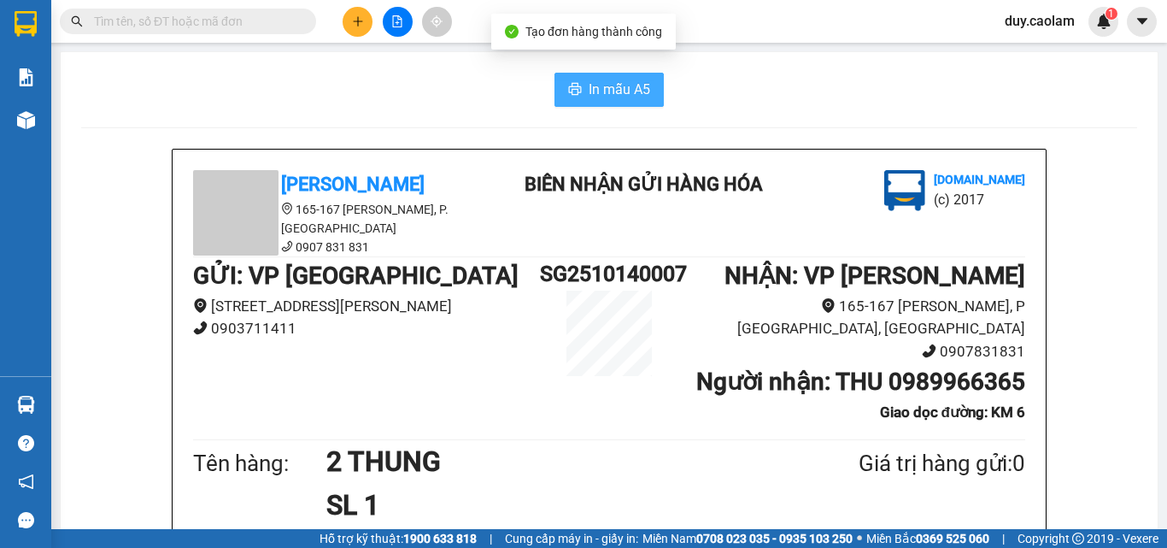
click at [615, 96] on span "In mẫu A5" at bounding box center [620, 89] width 62 height 21
